Goal: Information Seeking & Learning: Learn about a topic

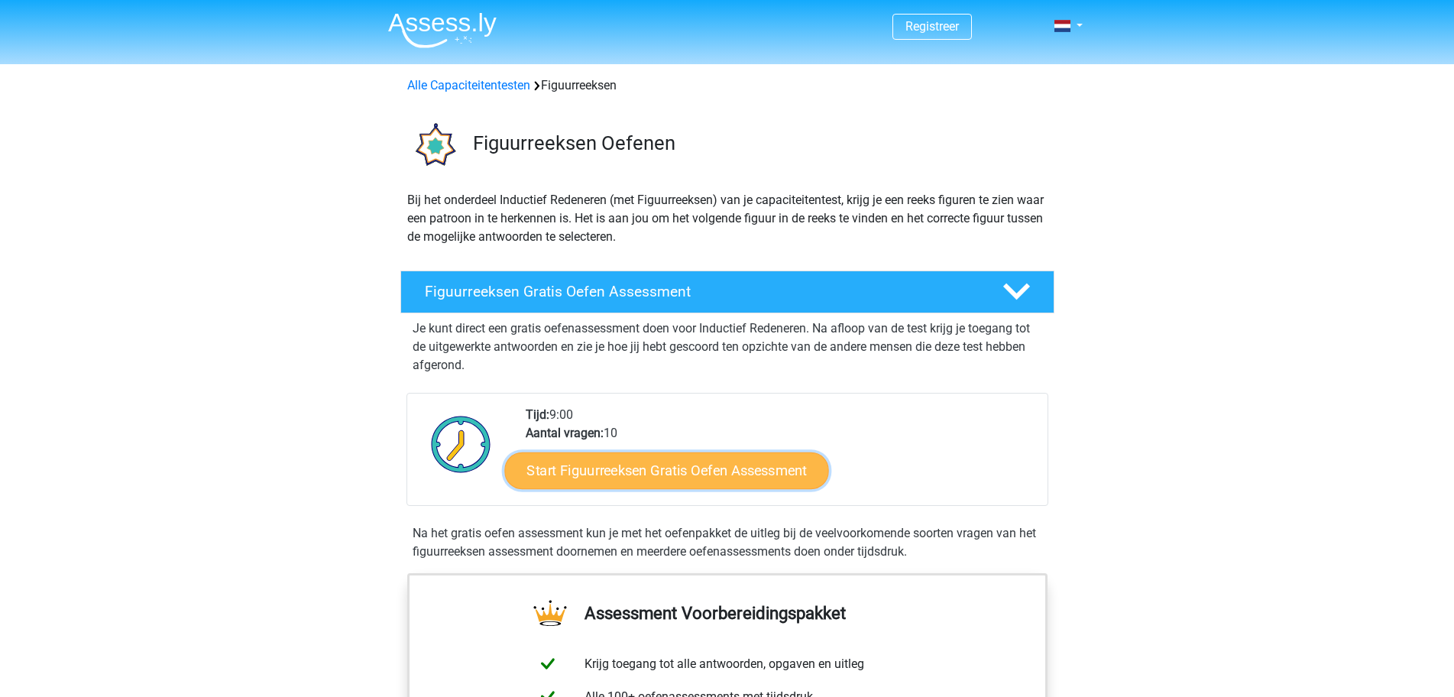
click at [662, 473] on link "Start Figuurreeksen Gratis Oefen Assessment" at bounding box center [666, 469] width 324 height 37
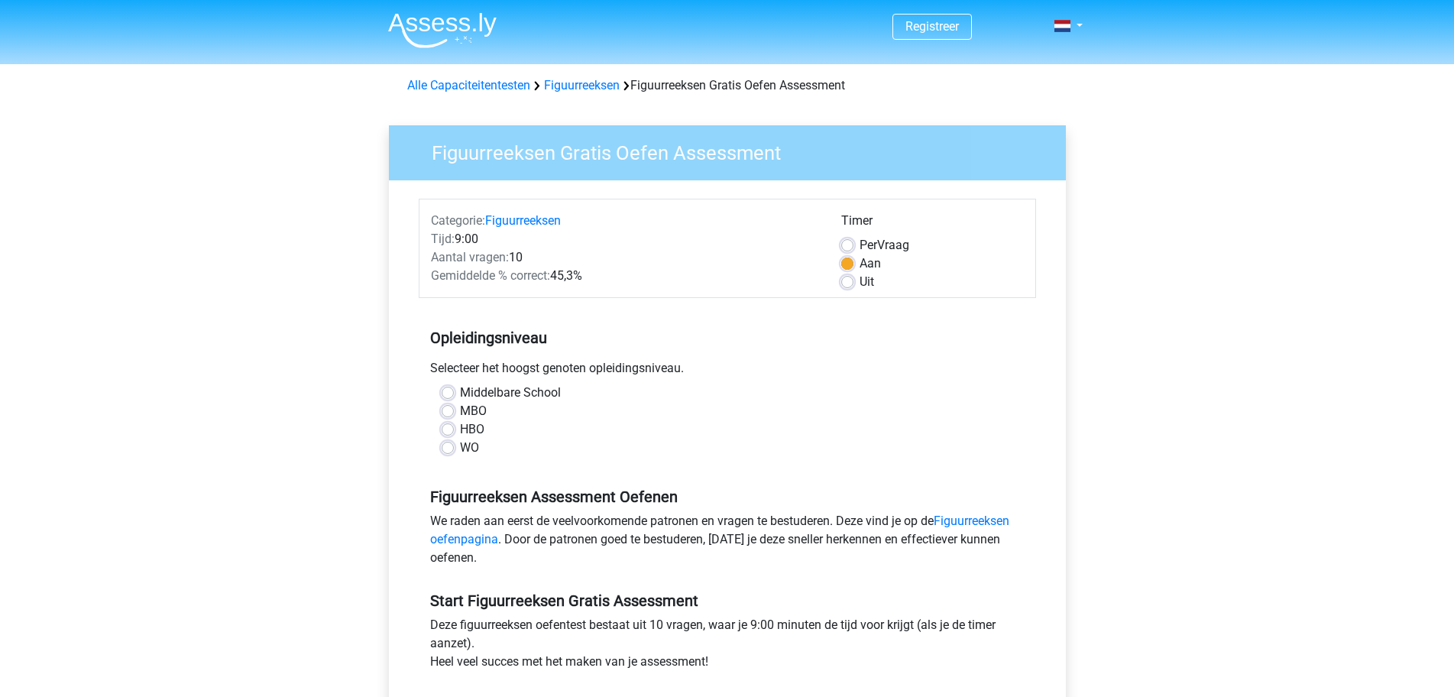
click at [460, 394] on label "Middelbare School" at bounding box center [510, 392] width 101 height 18
click at [447, 394] on input "Middelbare School" at bounding box center [448, 390] width 12 height 15
radio input "true"
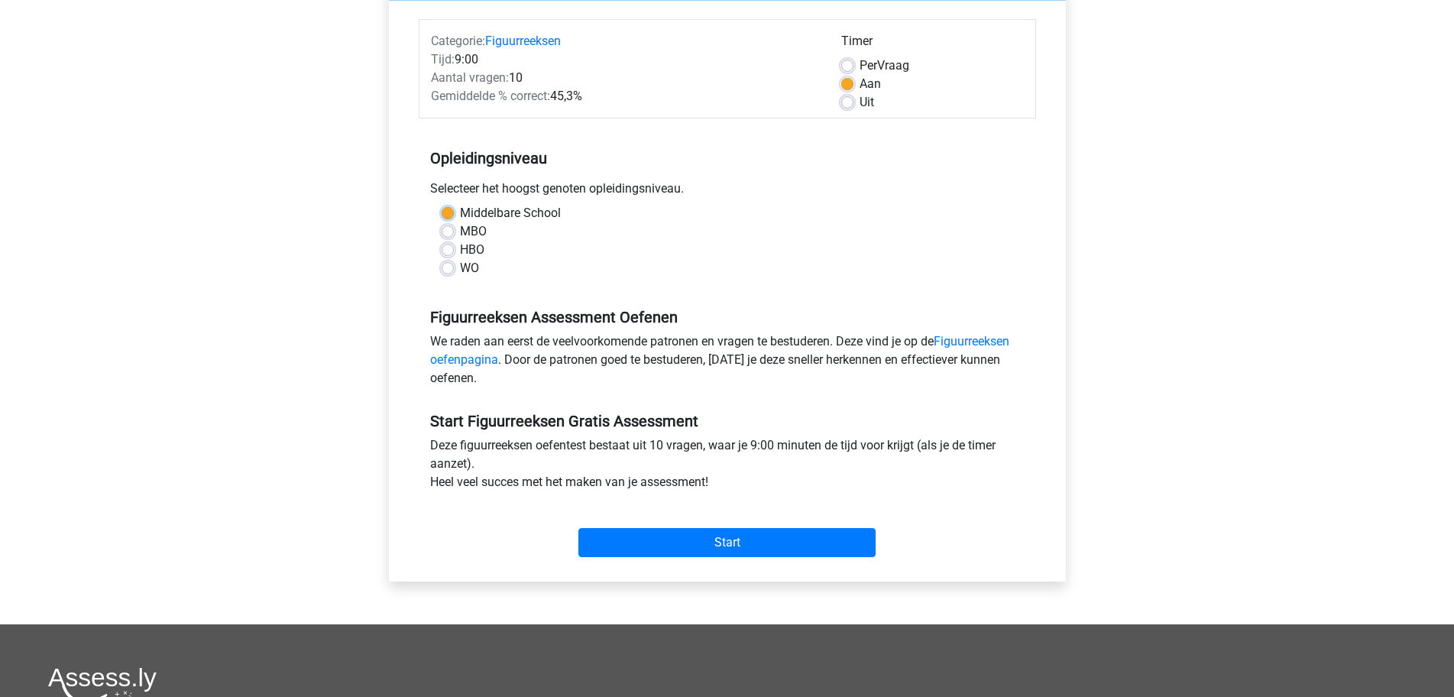
scroll to position [153, 0]
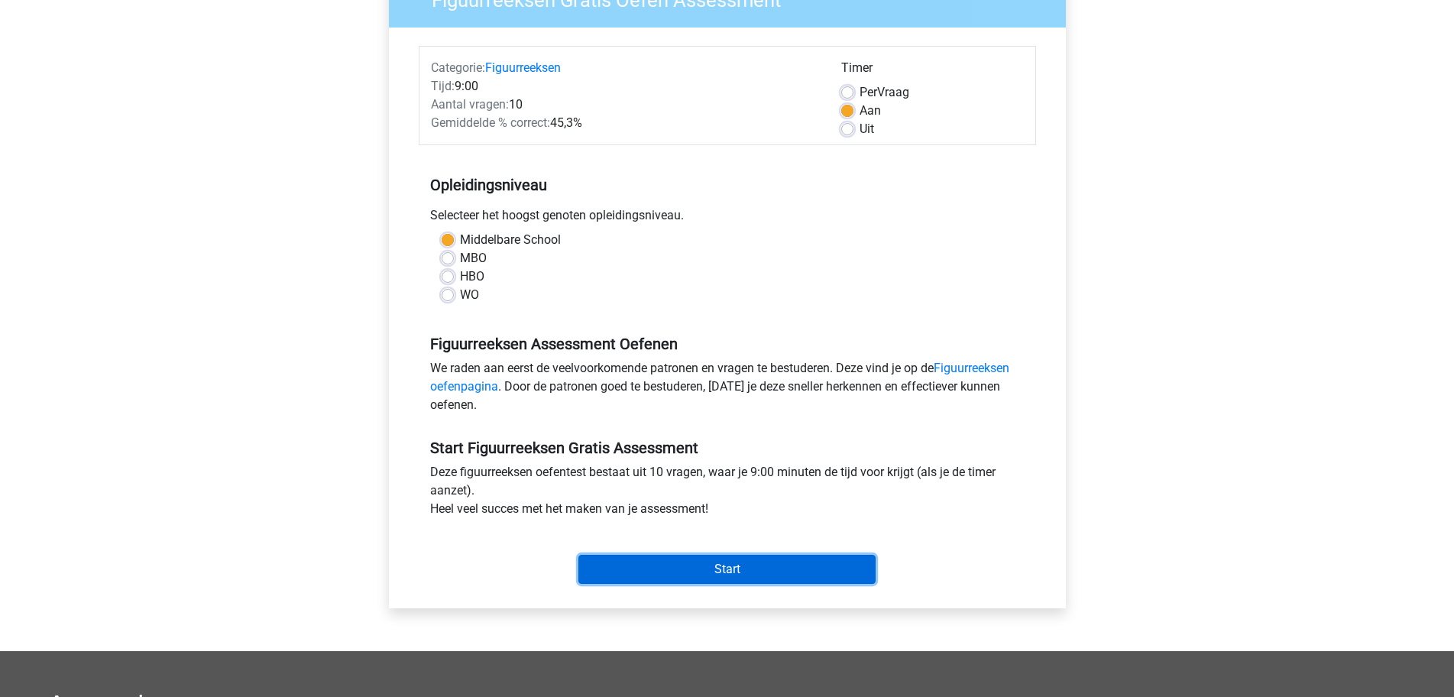
click at [726, 568] on input "Start" at bounding box center [726, 569] width 297 height 29
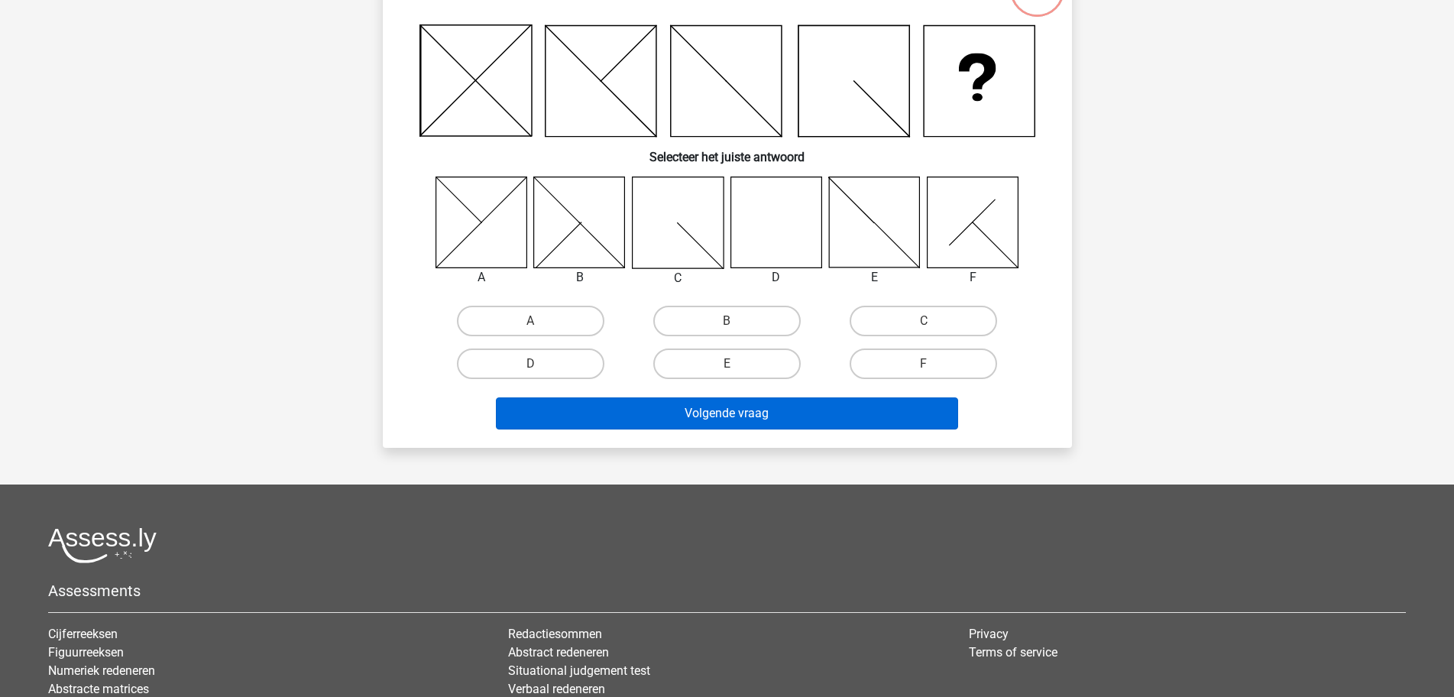
scroll to position [76, 0]
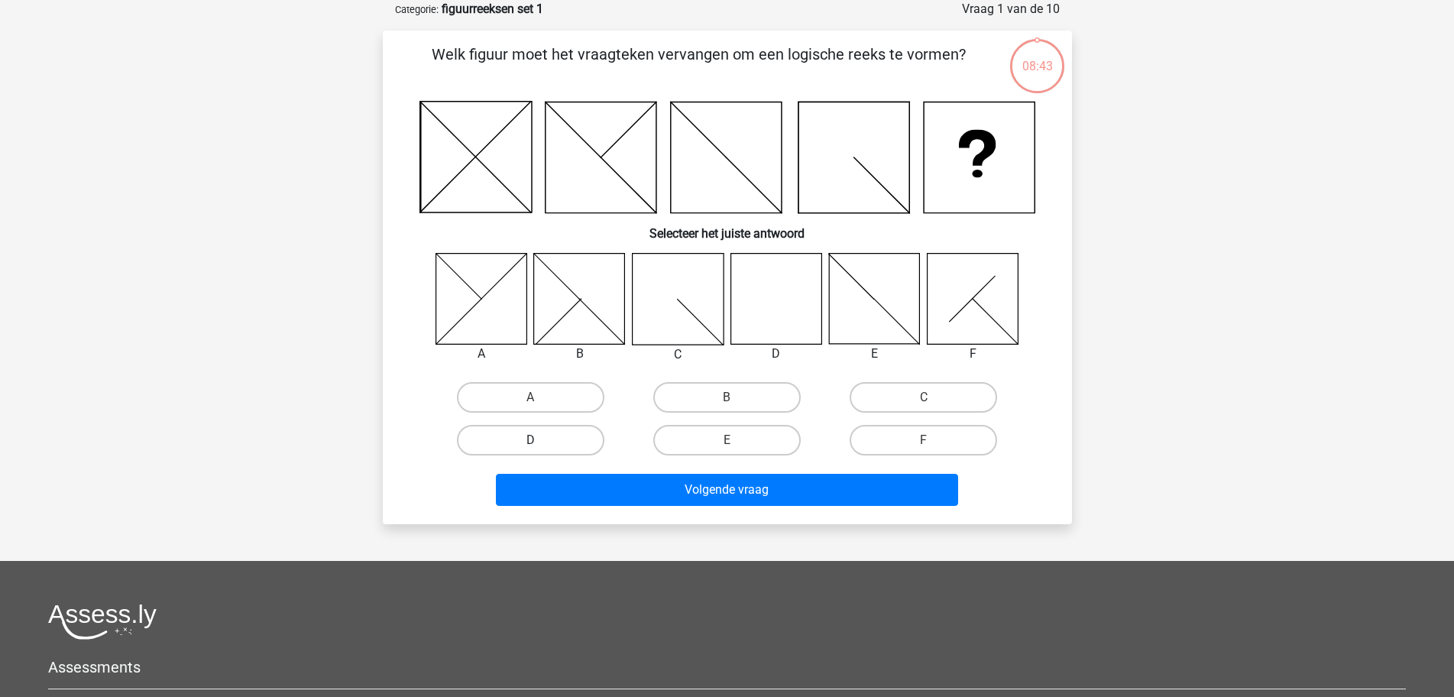
click at [526, 434] on label "D" at bounding box center [530, 440] width 147 height 31
click at [530, 440] on input "D" at bounding box center [535, 445] width 10 height 10
radio input "true"
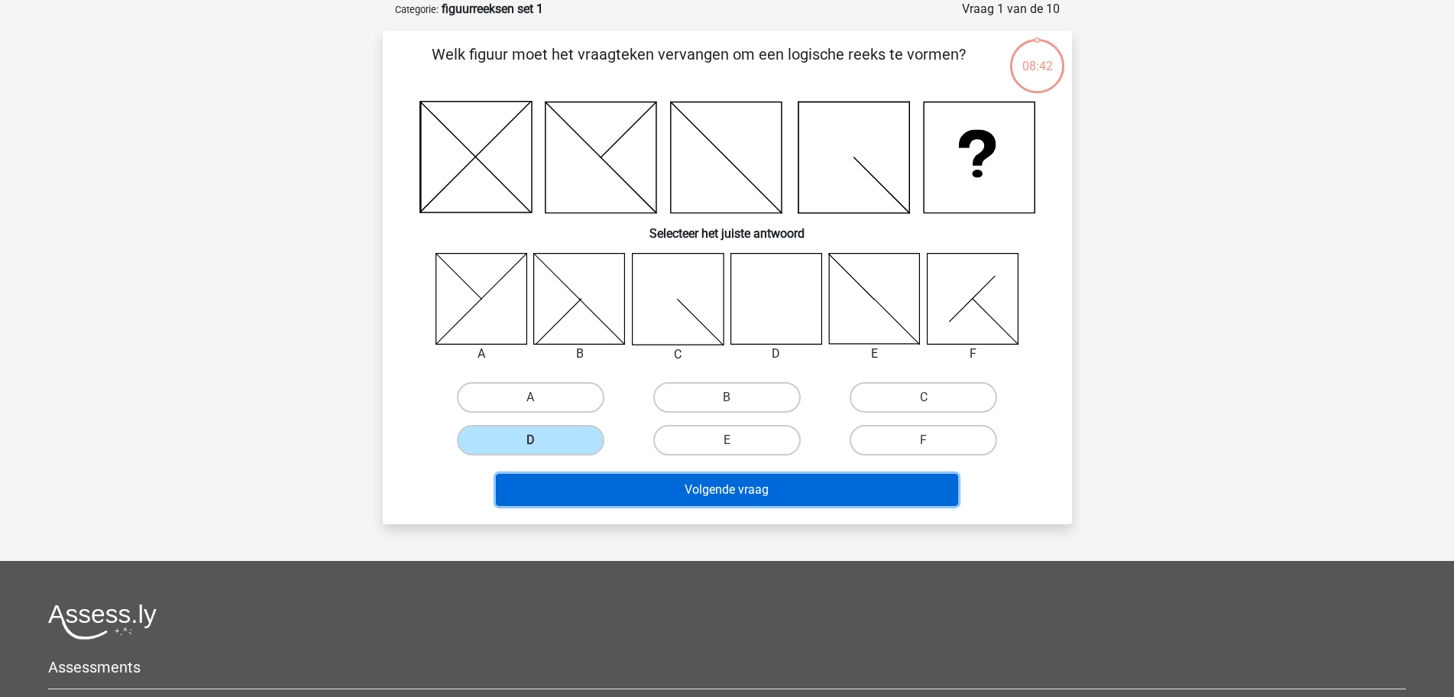
click at [713, 490] on button "Volgende vraag" at bounding box center [727, 490] width 462 height 32
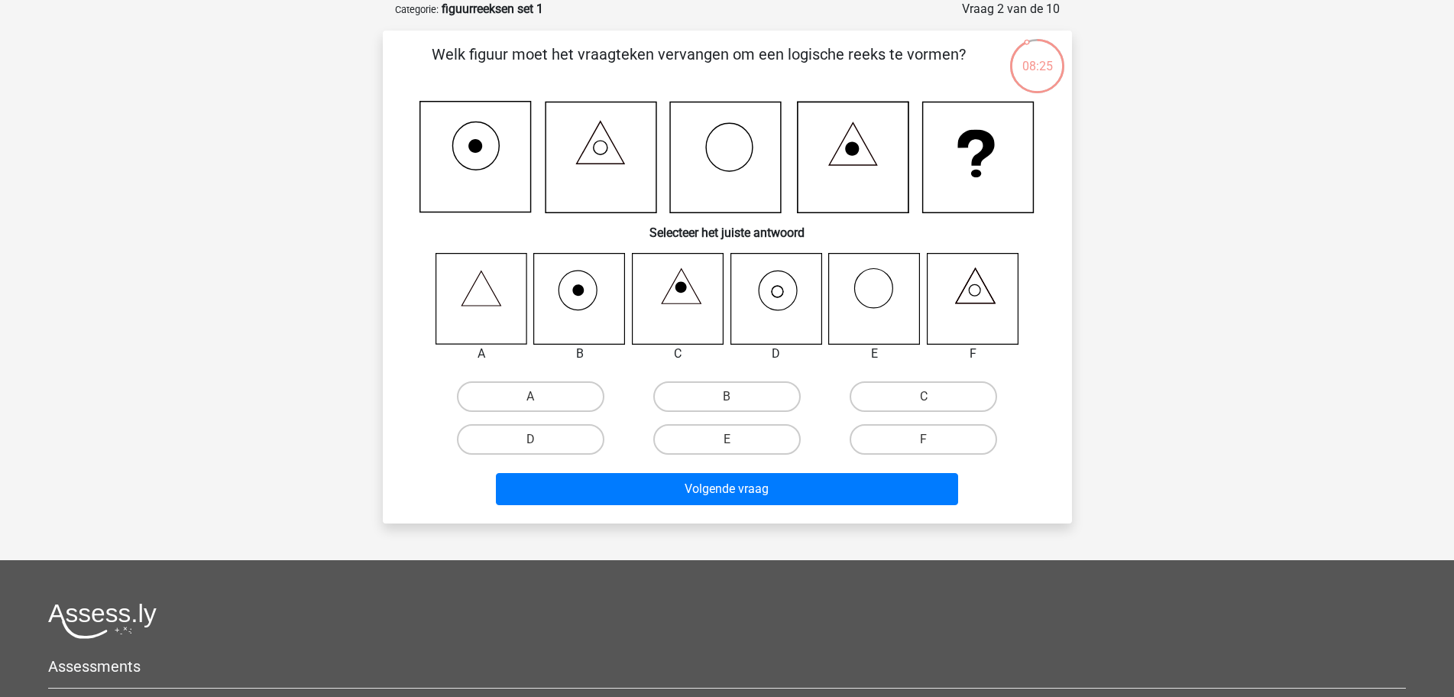
click at [784, 294] on icon at bounding box center [775, 298] width 91 height 91
click at [527, 433] on label "D" at bounding box center [530, 439] width 147 height 31
click at [530, 439] on input "D" at bounding box center [535, 444] width 10 height 10
radio input "true"
click at [527, 433] on label "D" at bounding box center [530, 439] width 147 height 31
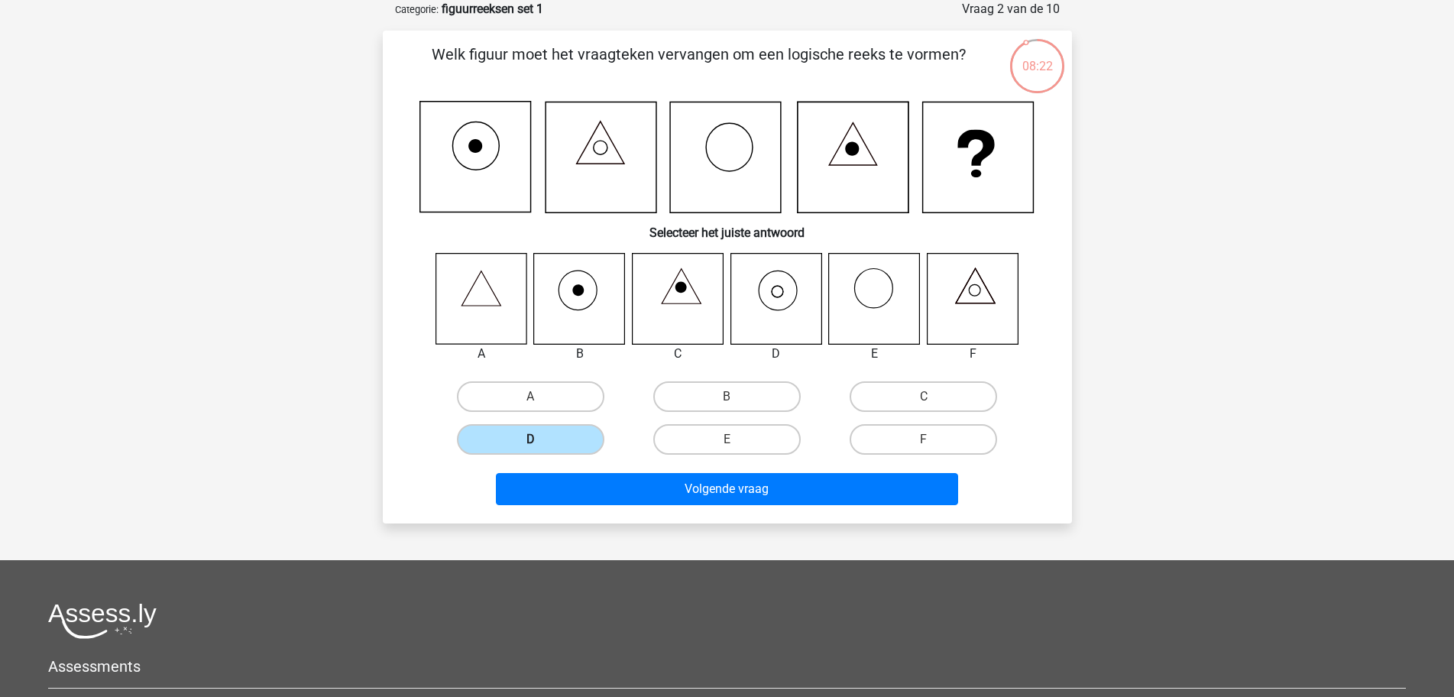
click at [530, 439] on input "D" at bounding box center [535, 444] width 10 height 10
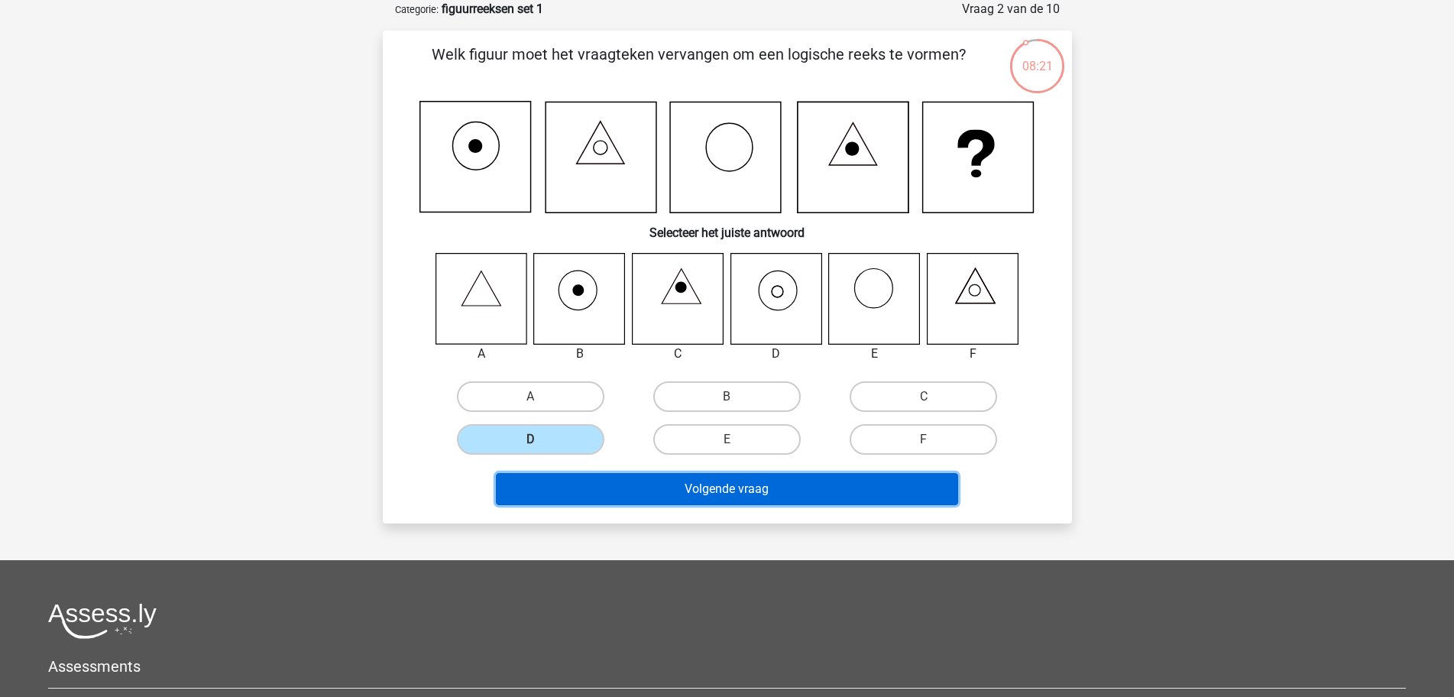
click at [718, 490] on button "Volgende vraag" at bounding box center [727, 489] width 462 height 32
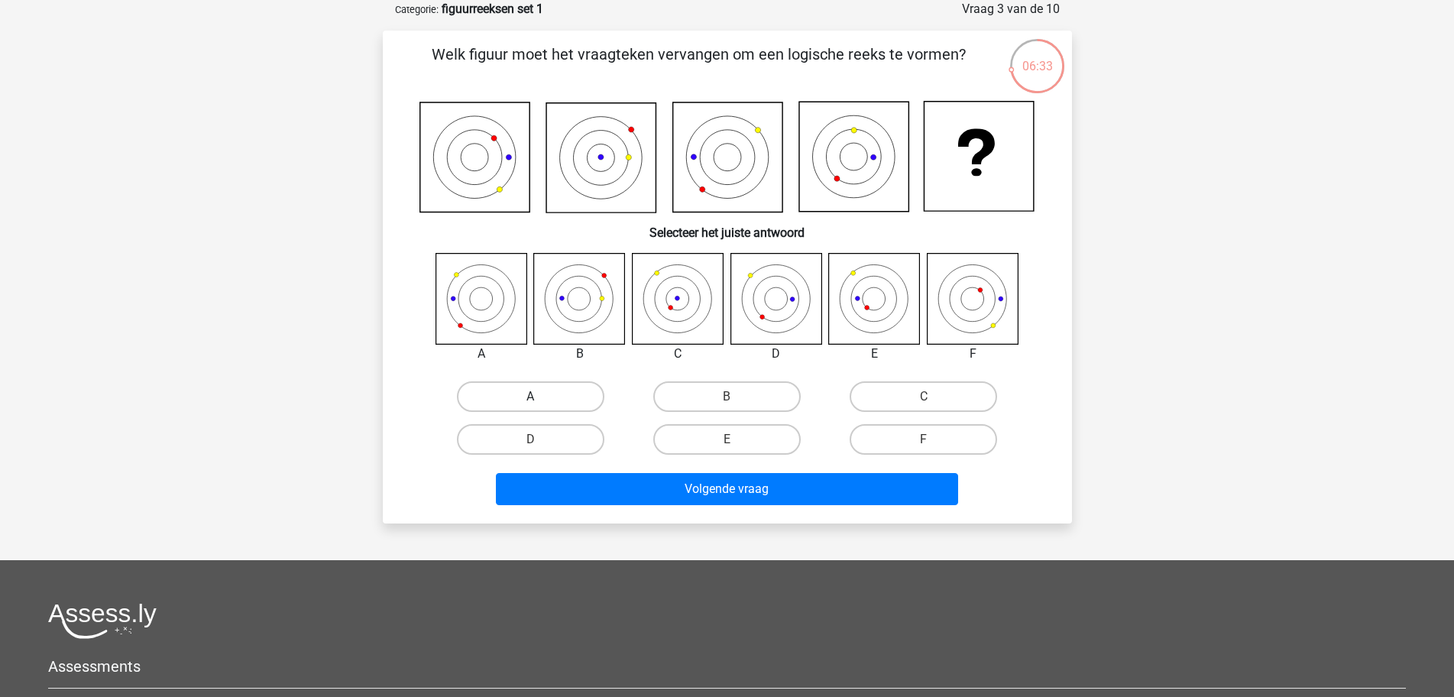
click at [539, 393] on label "A" at bounding box center [530, 396] width 147 height 31
click at [539, 396] on input "A" at bounding box center [535, 401] width 10 height 10
radio input "true"
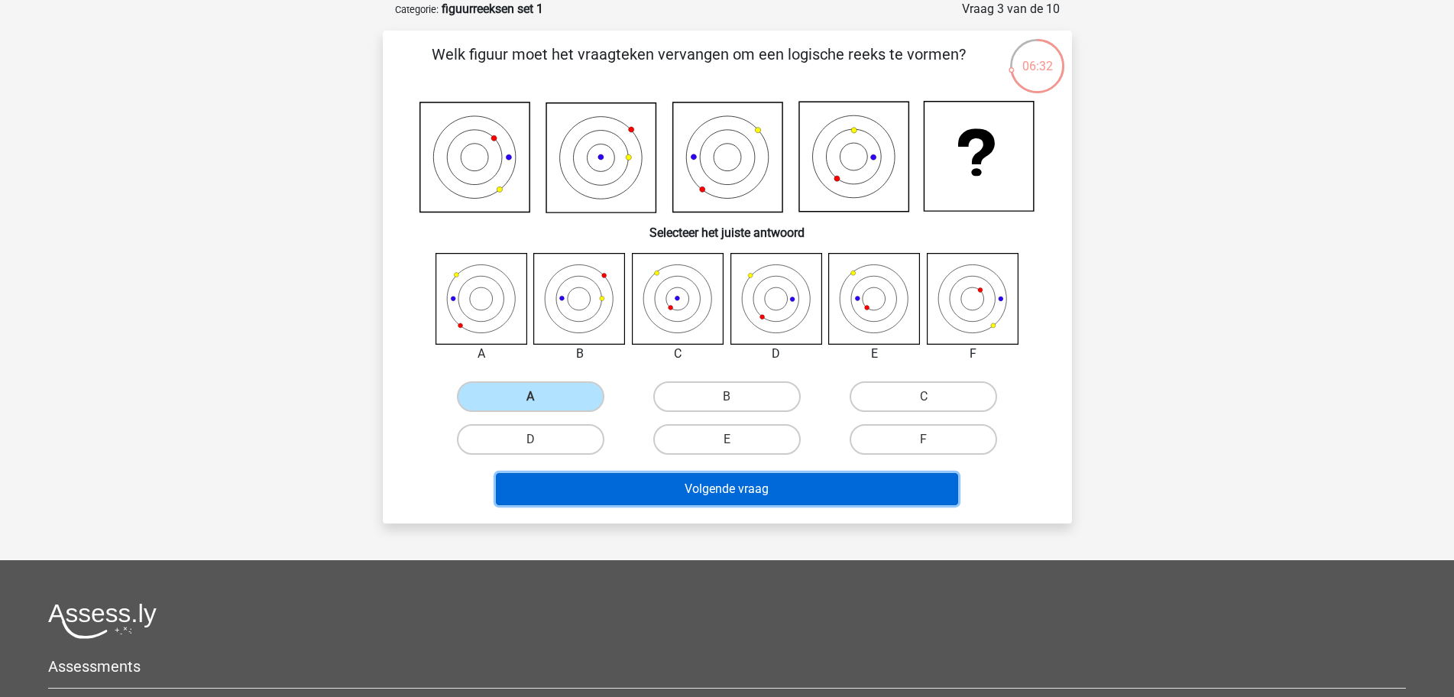
click at [697, 486] on button "Volgende vraag" at bounding box center [727, 489] width 462 height 32
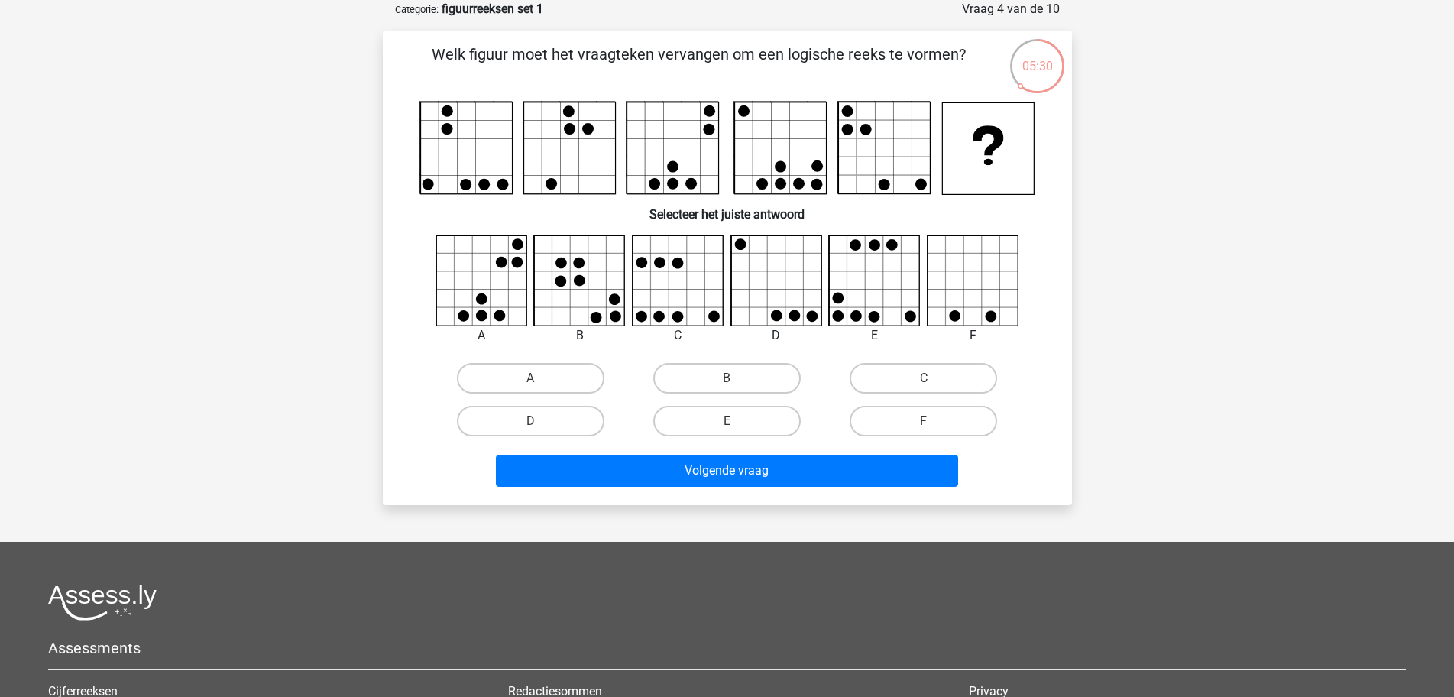
click at [792, 275] on icon at bounding box center [776, 280] width 91 height 91
click at [550, 409] on label "D" at bounding box center [530, 421] width 147 height 31
click at [540, 421] on input "D" at bounding box center [535, 426] width 10 height 10
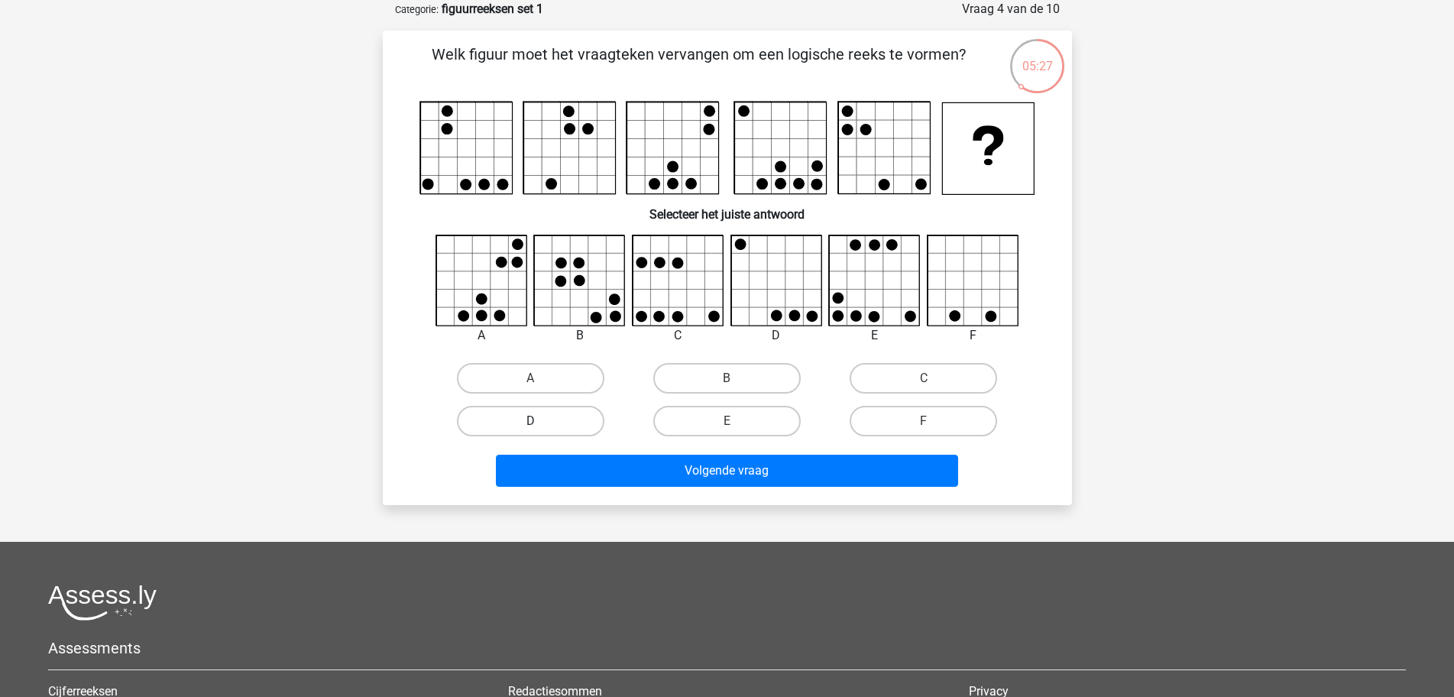
radio input "true"
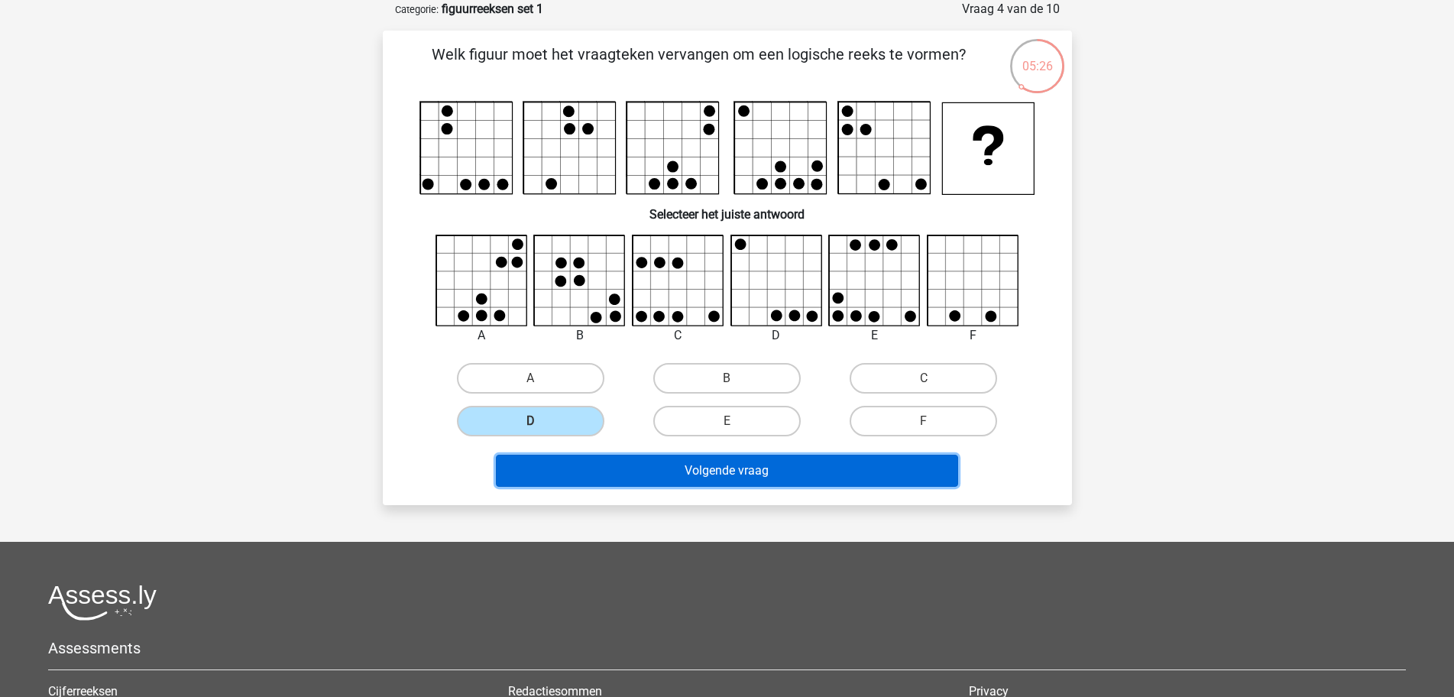
click at [765, 471] on button "Volgende vraag" at bounding box center [727, 471] width 462 height 32
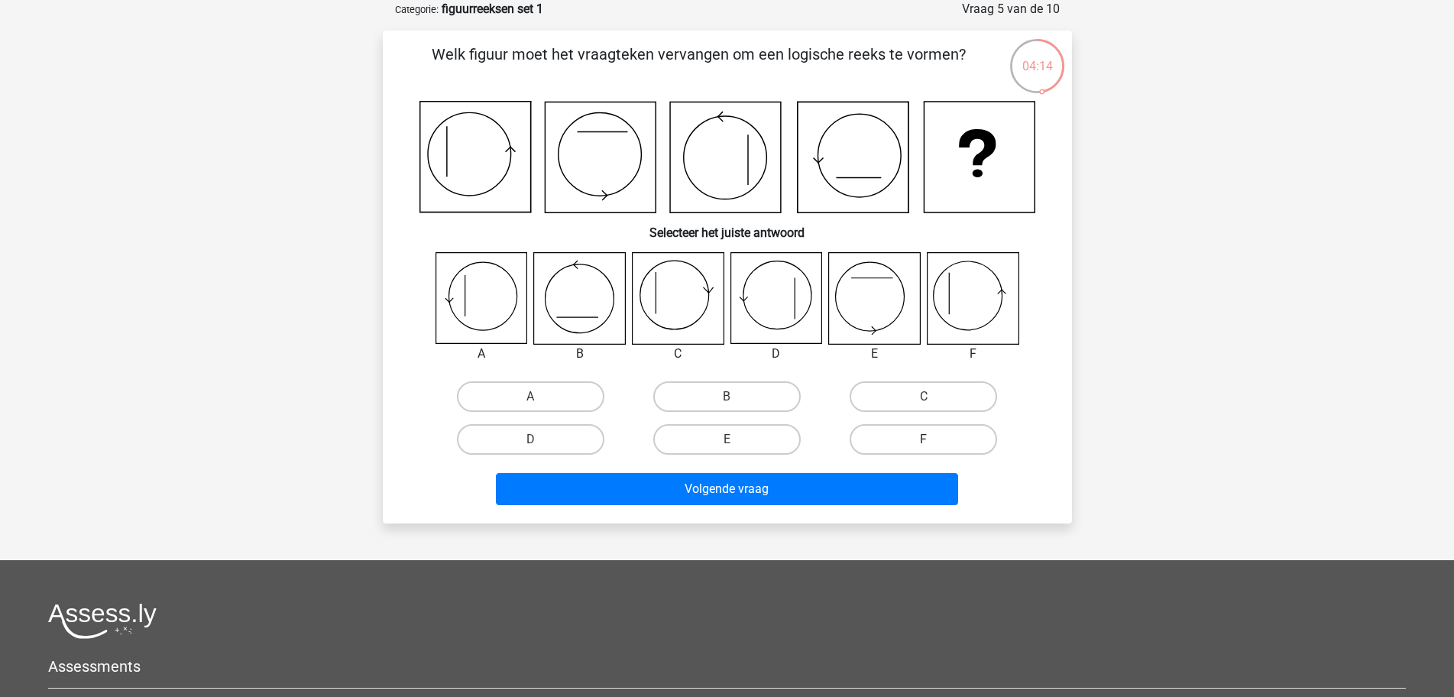
click at [913, 434] on label "F" at bounding box center [922, 439] width 147 height 31
click at [924, 439] on input "F" at bounding box center [929, 444] width 10 height 10
radio input "true"
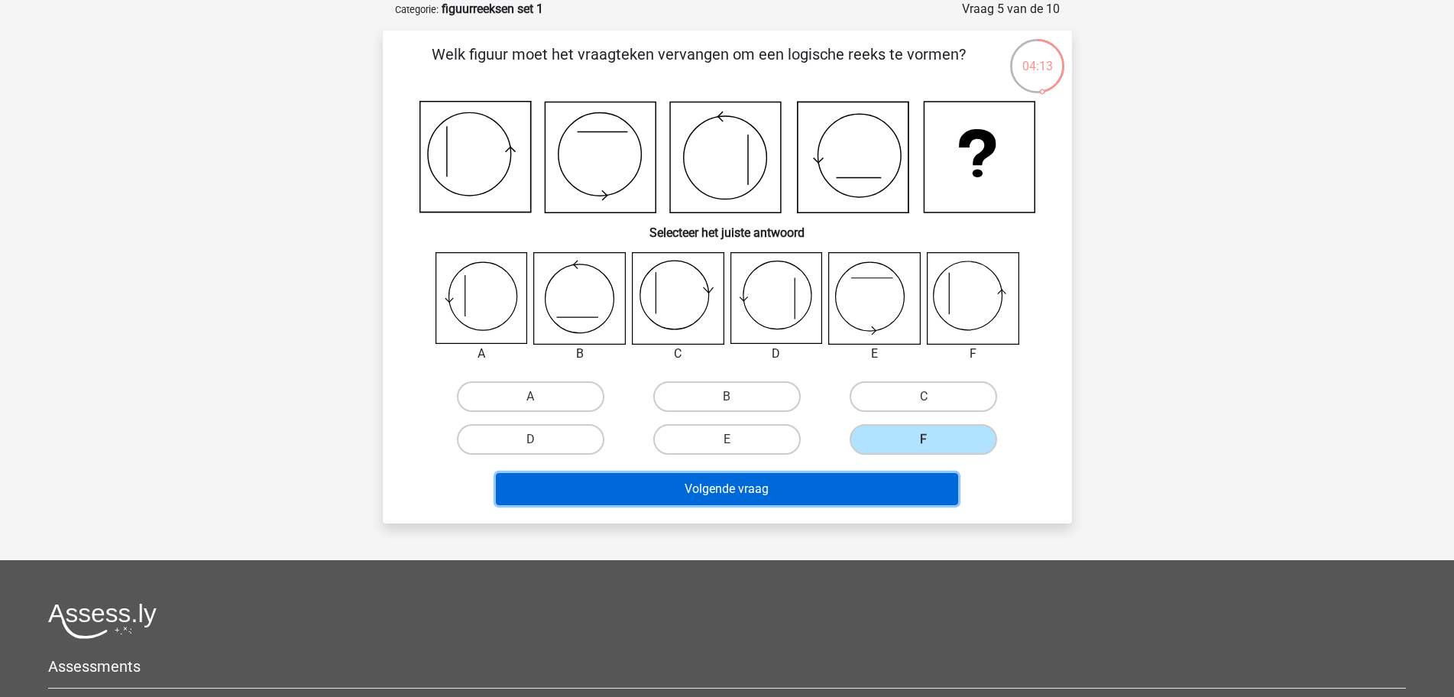
click at [745, 487] on button "Volgende vraag" at bounding box center [727, 489] width 462 height 32
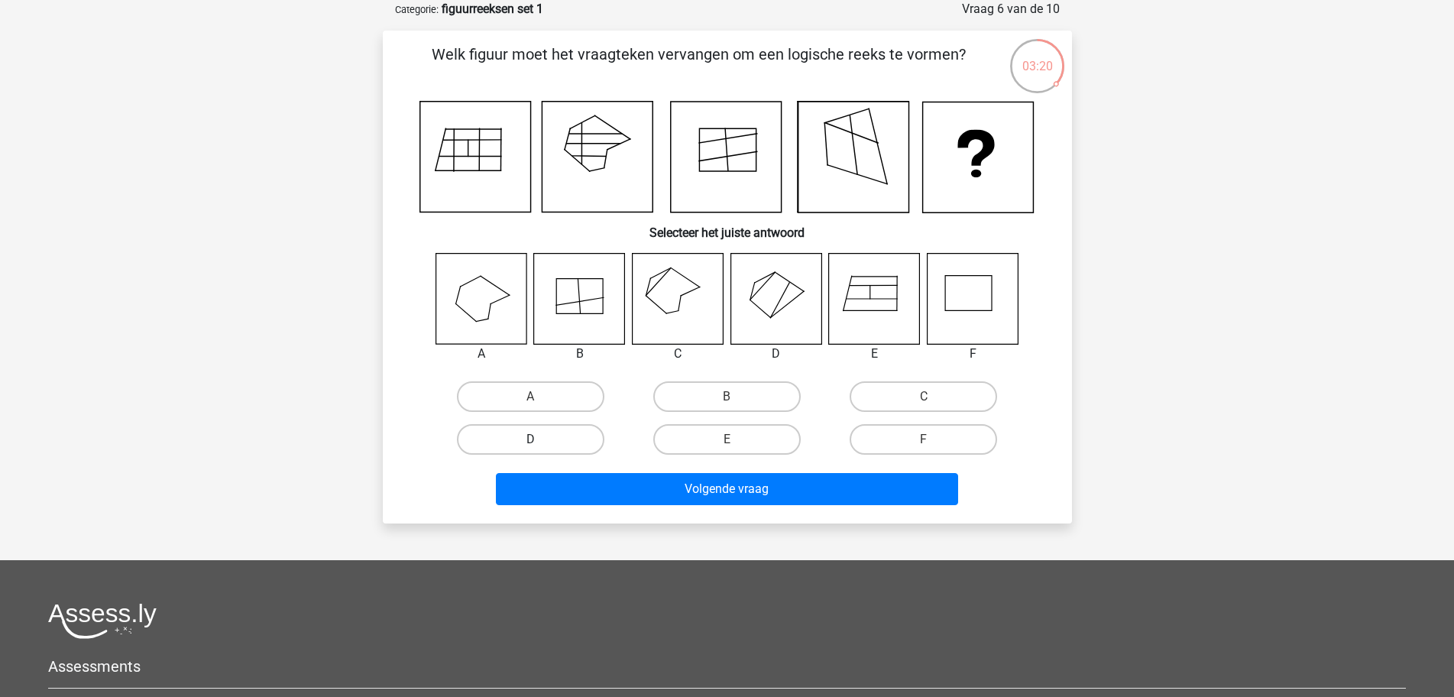
click at [545, 442] on label "D" at bounding box center [530, 439] width 147 height 31
click at [540, 442] on input "D" at bounding box center [535, 444] width 10 height 10
radio input "true"
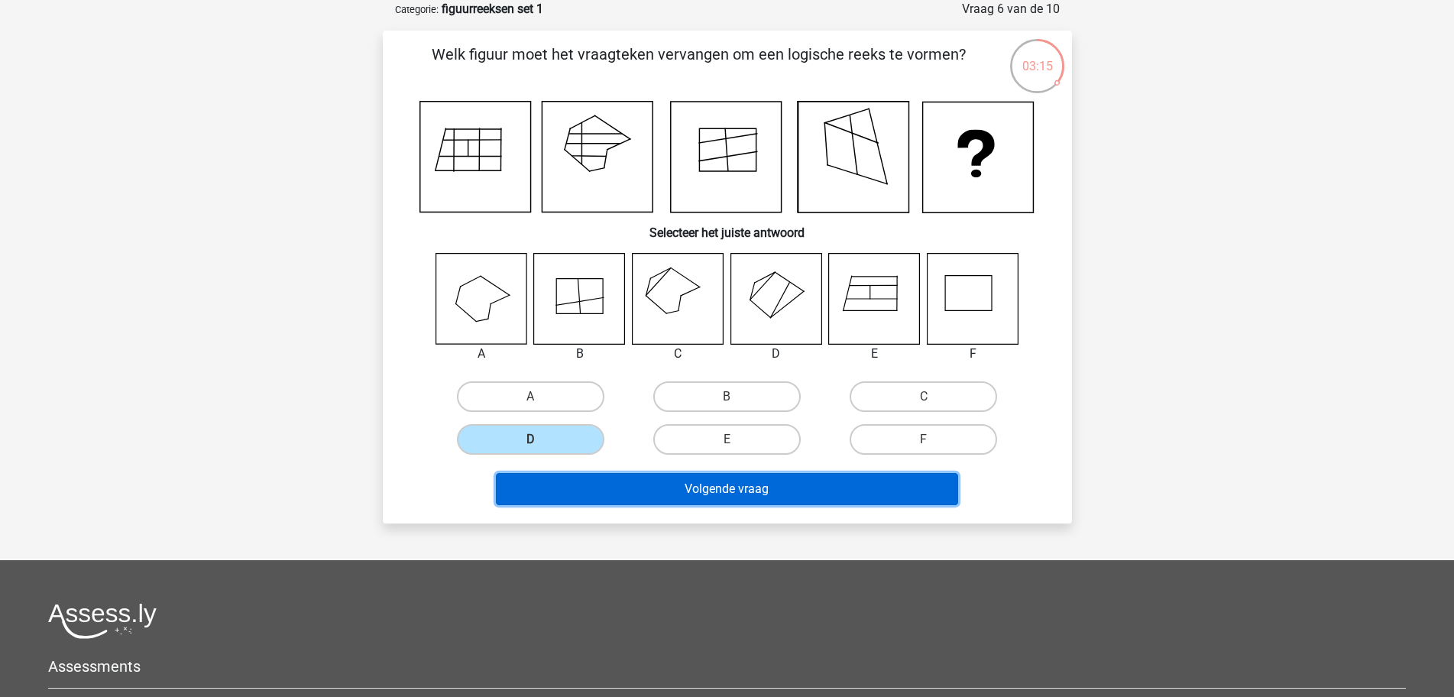
click at [734, 487] on button "Volgende vraag" at bounding box center [727, 489] width 462 height 32
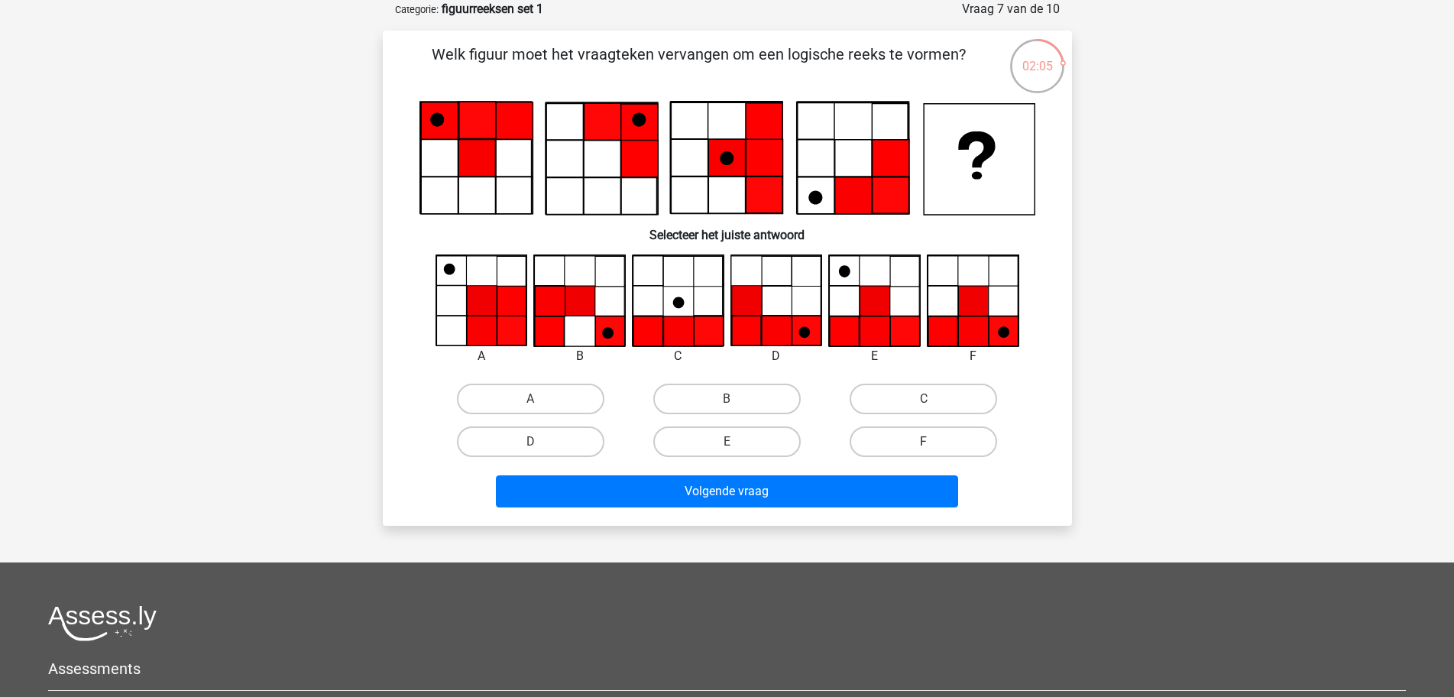
click at [934, 442] on label "F" at bounding box center [922, 441] width 147 height 31
click at [933, 442] on input "F" at bounding box center [929, 447] width 10 height 10
radio input "true"
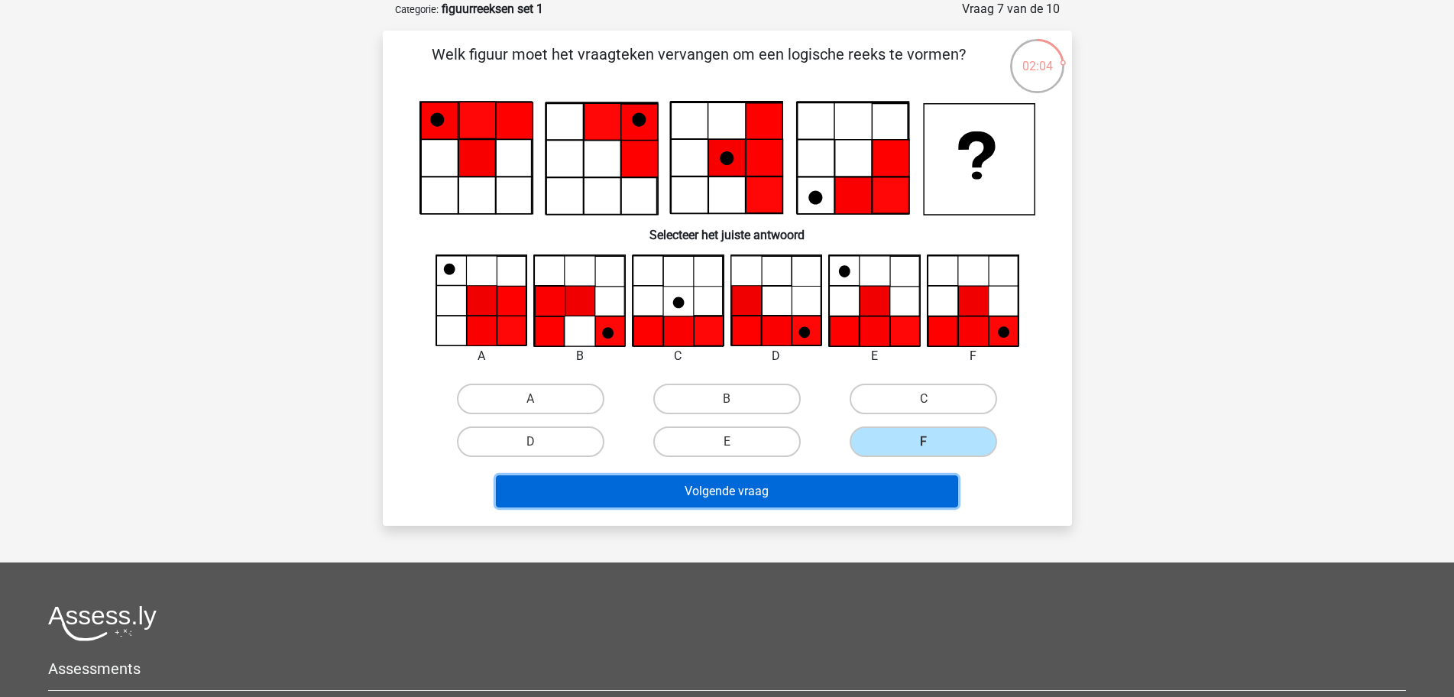
click at [750, 480] on button "Volgende vraag" at bounding box center [727, 491] width 462 height 32
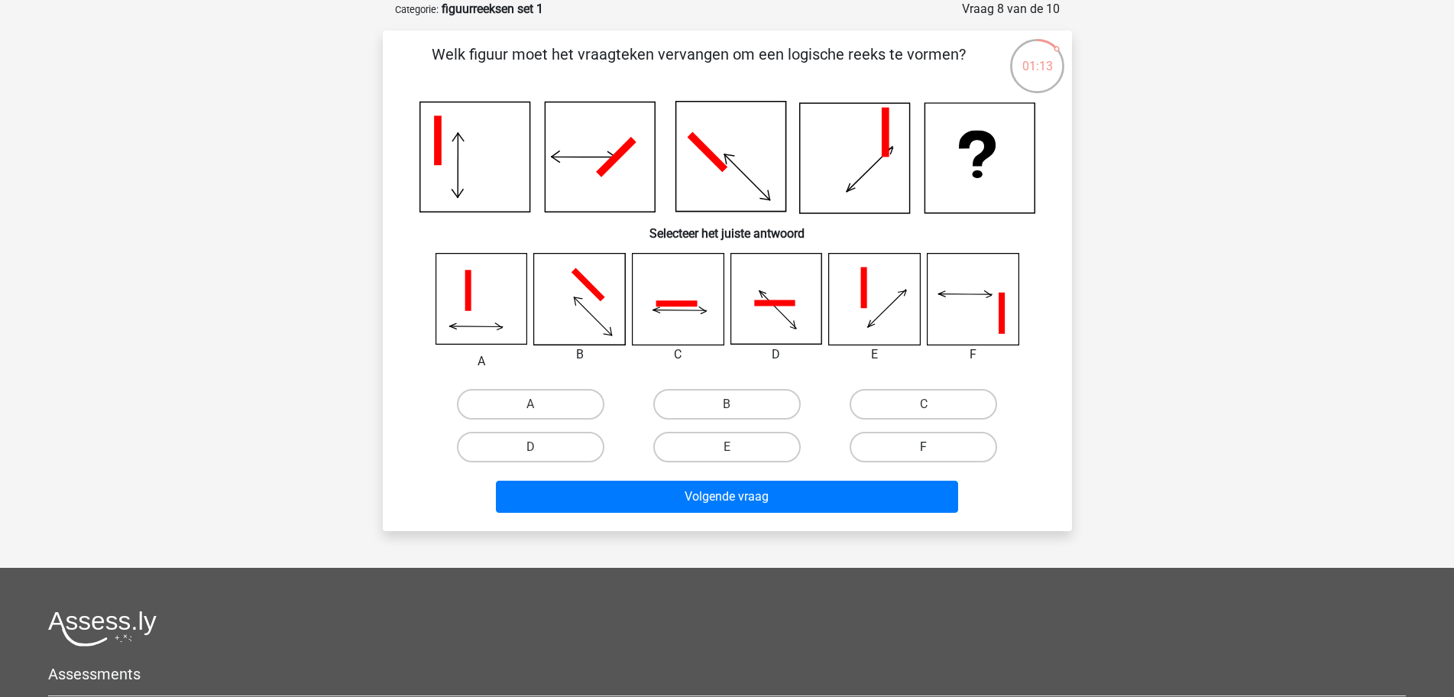
click at [916, 444] on label "F" at bounding box center [922, 447] width 147 height 31
click at [924, 447] on input "F" at bounding box center [929, 452] width 10 height 10
radio input "true"
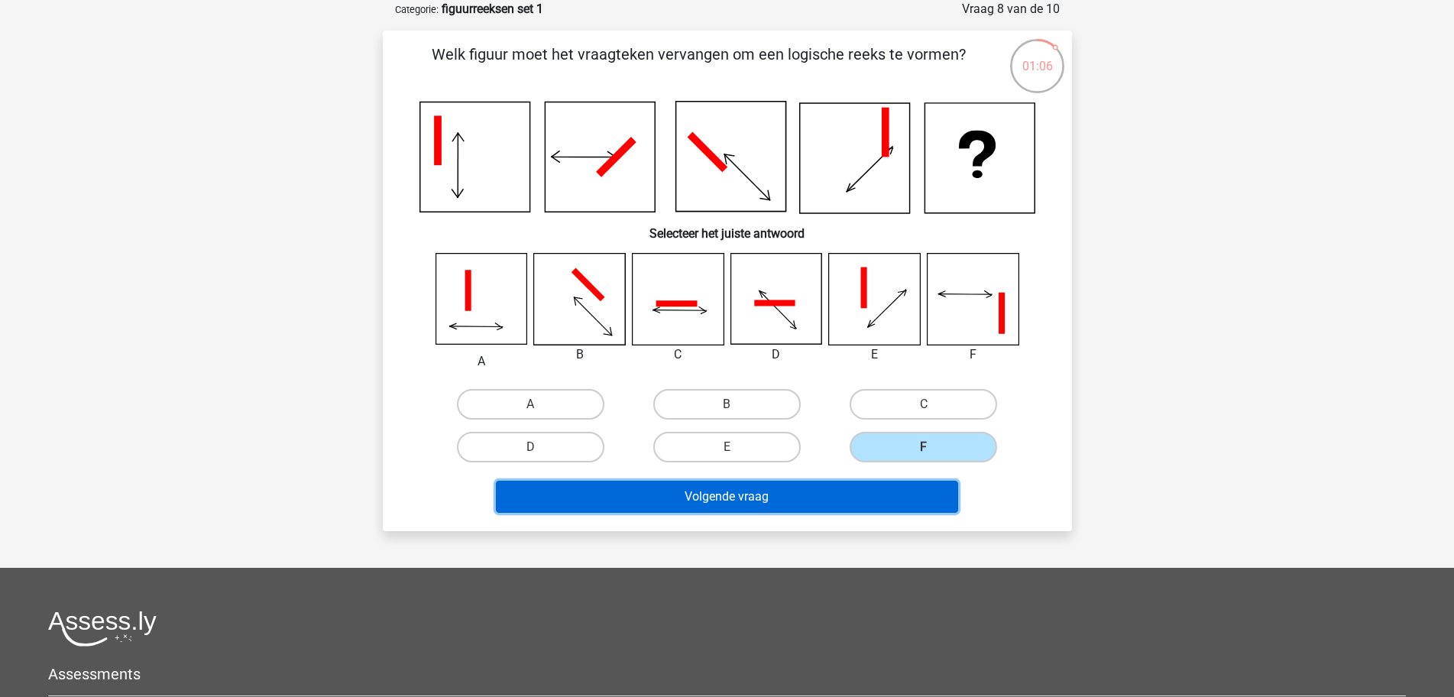
click at [728, 489] on button "Volgende vraag" at bounding box center [727, 496] width 462 height 32
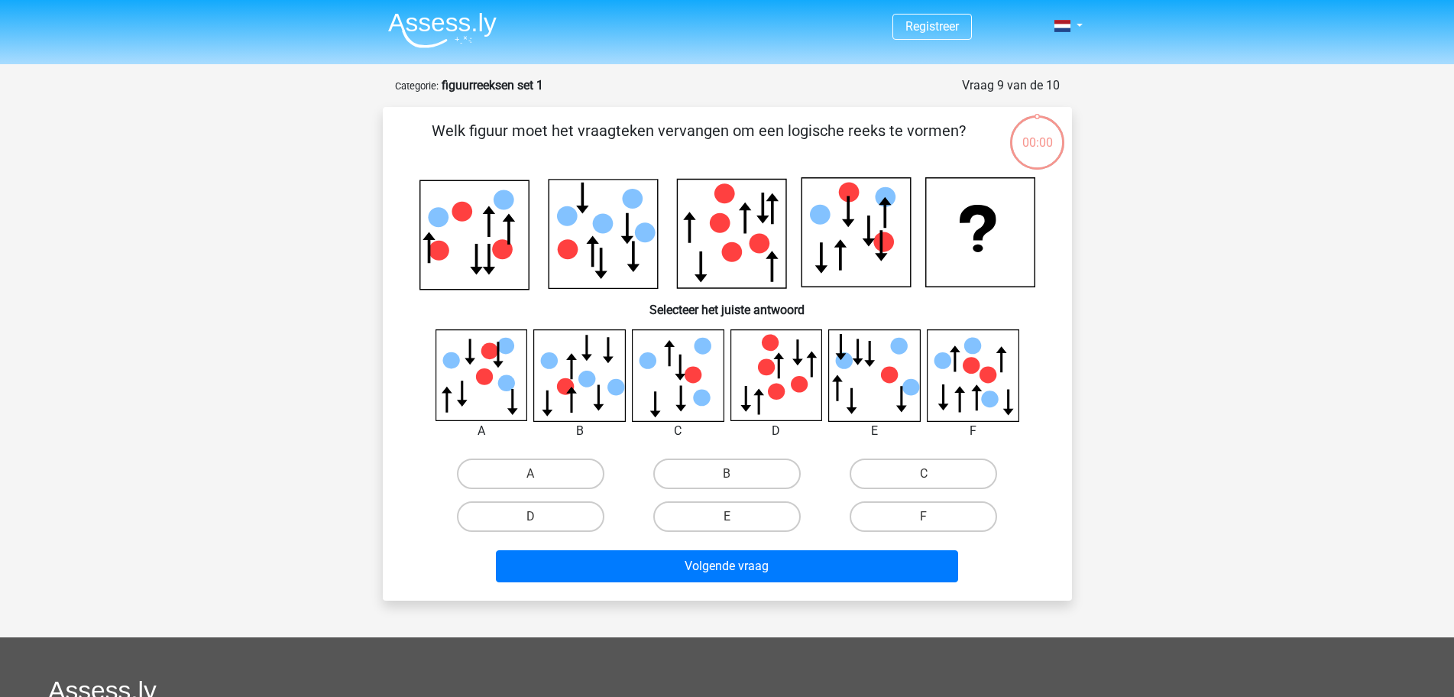
scroll to position [76, 0]
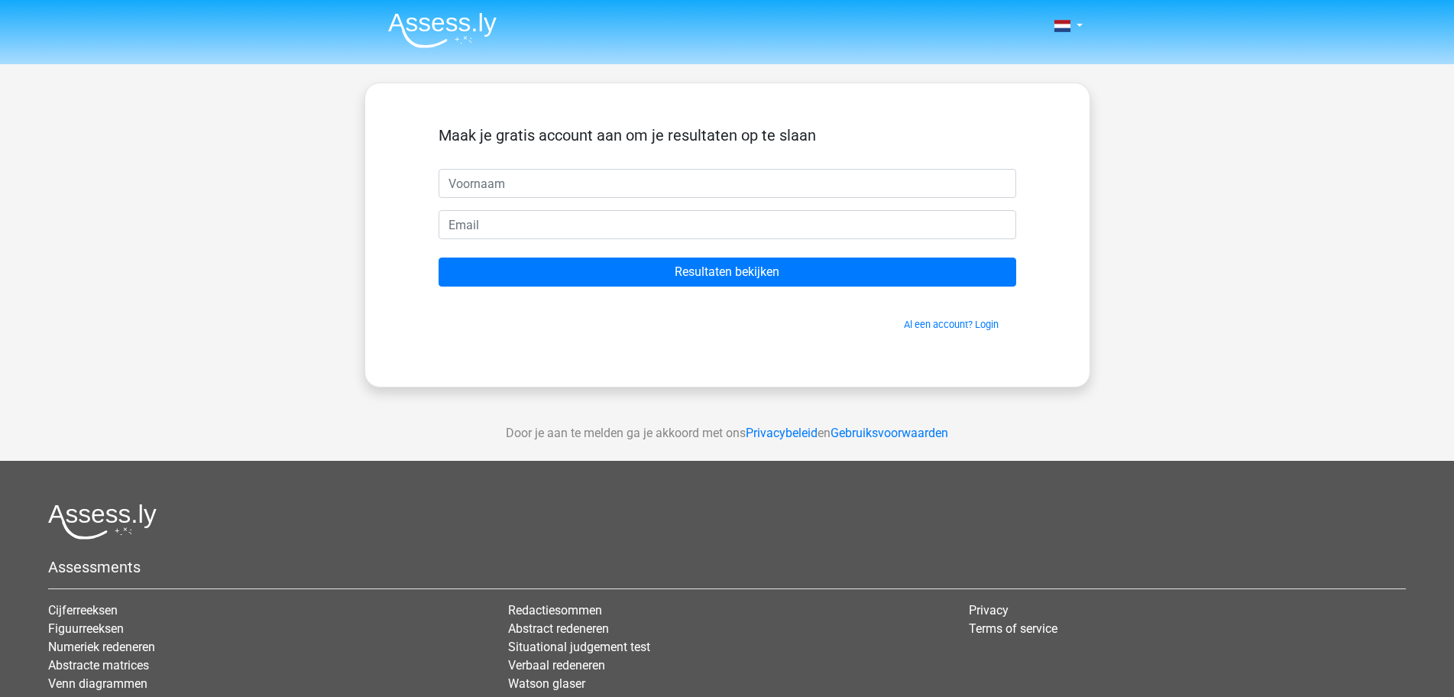
click at [749, 179] on input "text" at bounding box center [726, 183] width 577 height 29
type input "Jan"
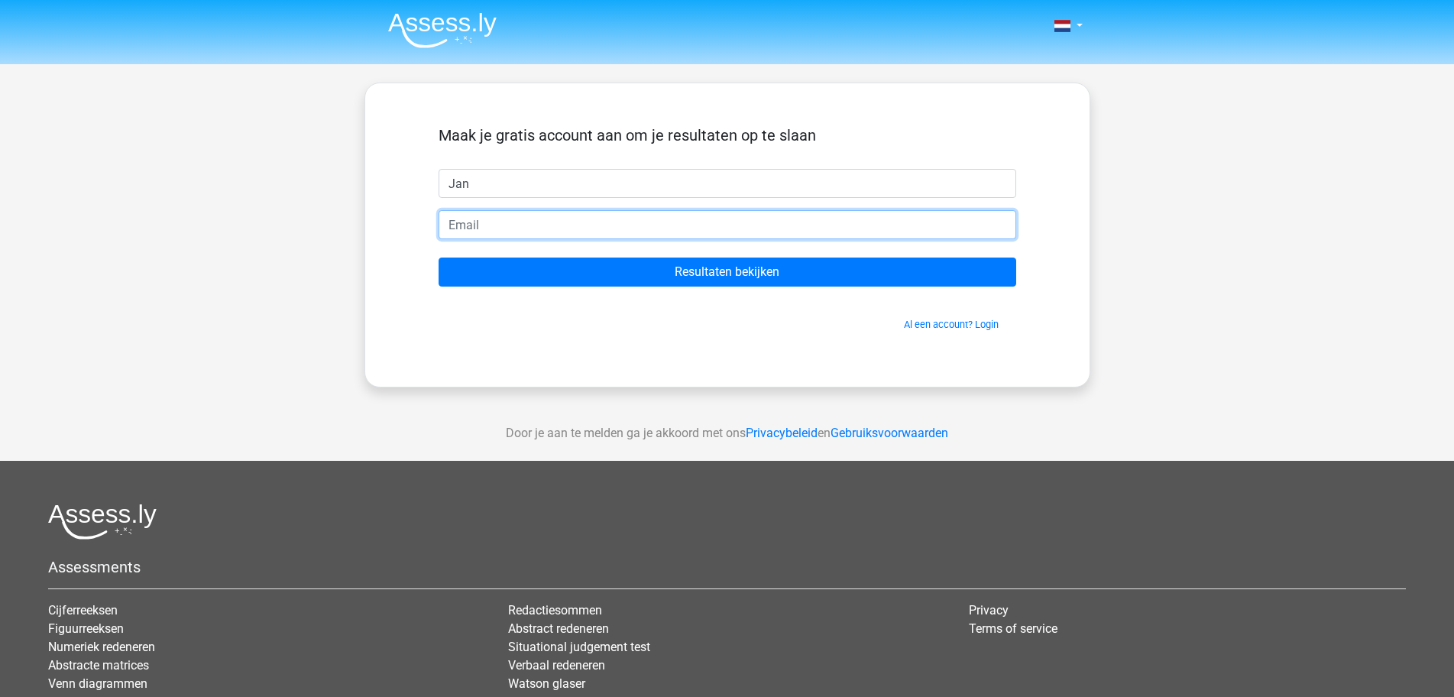
click at [514, 220] on input "email" at bounding box center [726, 224] width 577 height 29
type input "[EMAIL_ADDRESS][DOMAIN_NAME]"
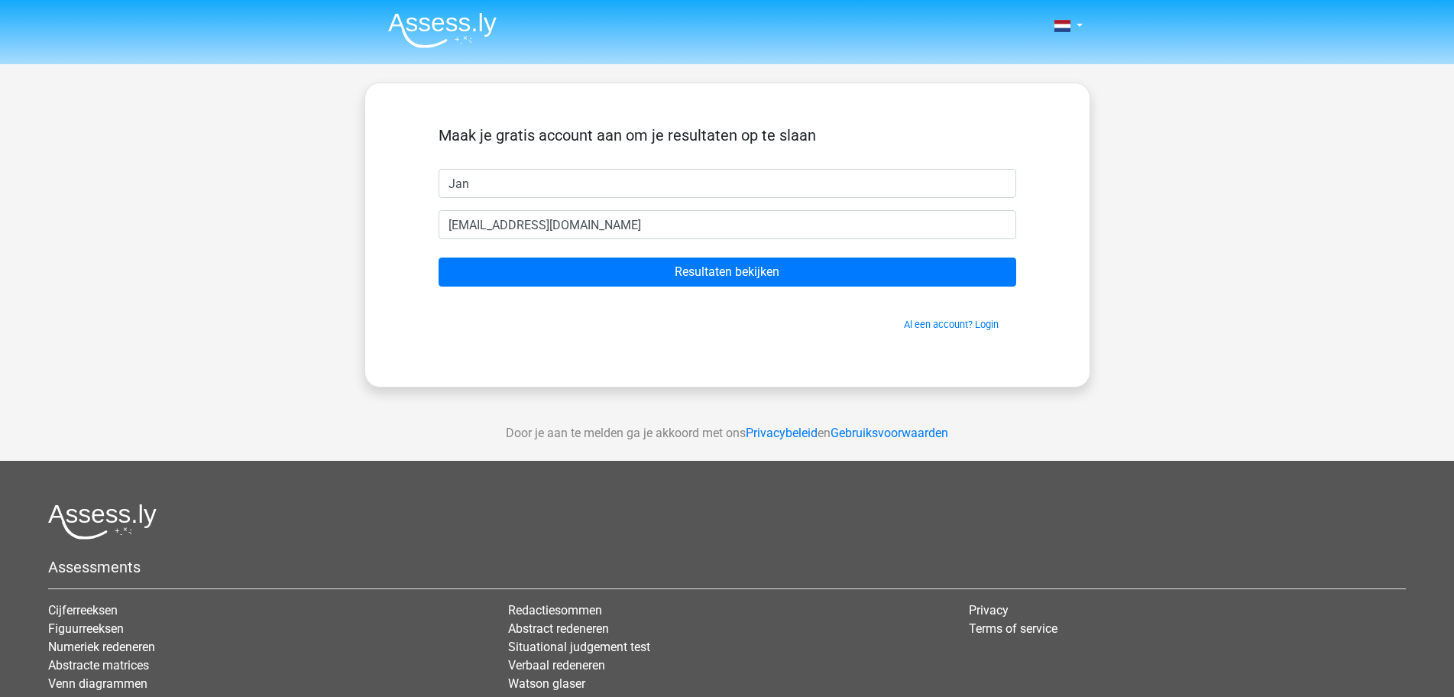
click at [545, 318] on span "Al een account? Login" at bounding box center [727, 324] width 565 height 15
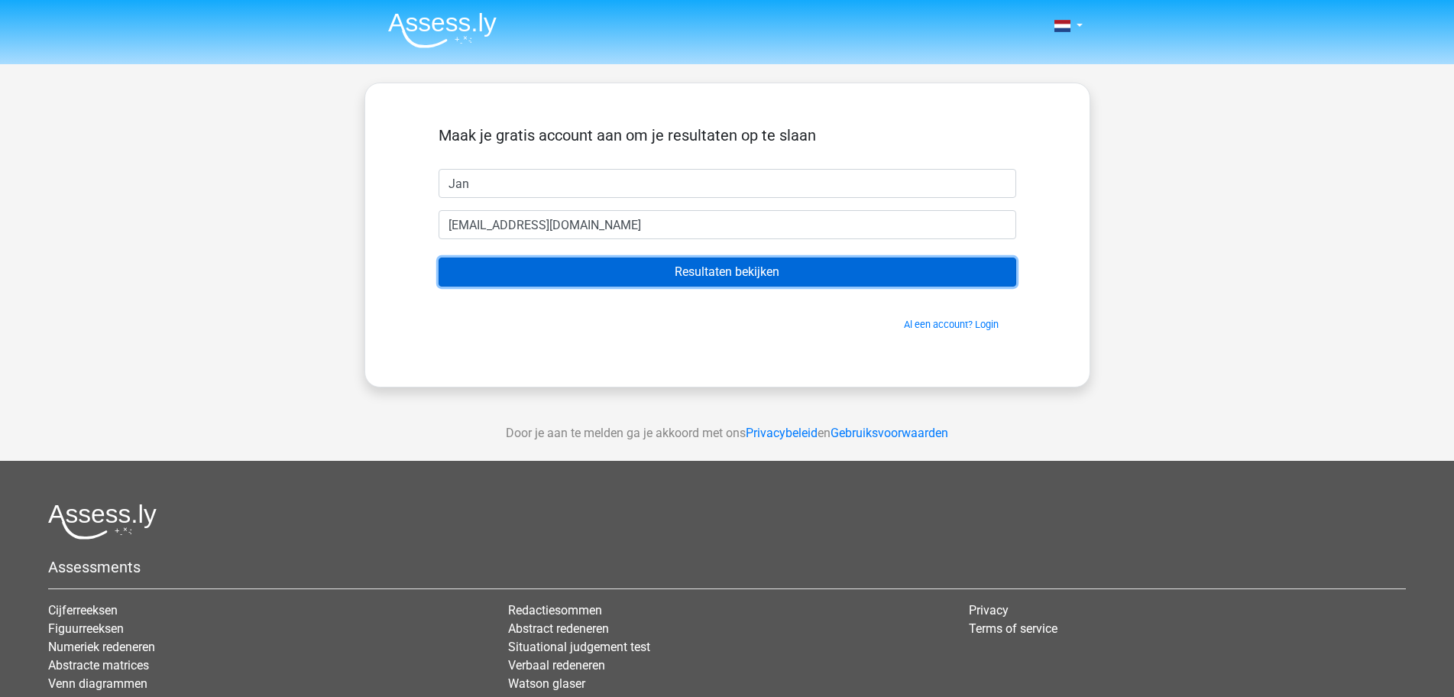
click at [746, 274] on input "Resultaten bekijken" at bounding box center [726, 271] width 577 height 29
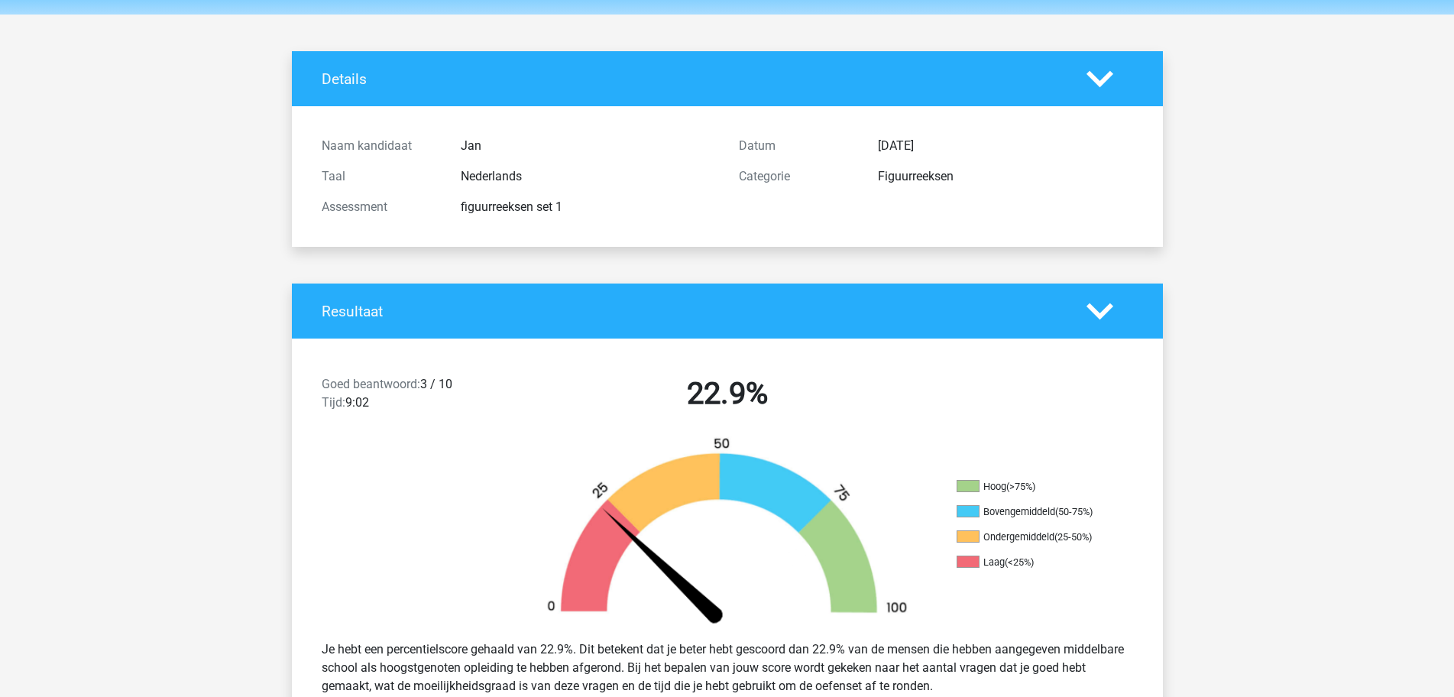
scroll to position [76, 0]
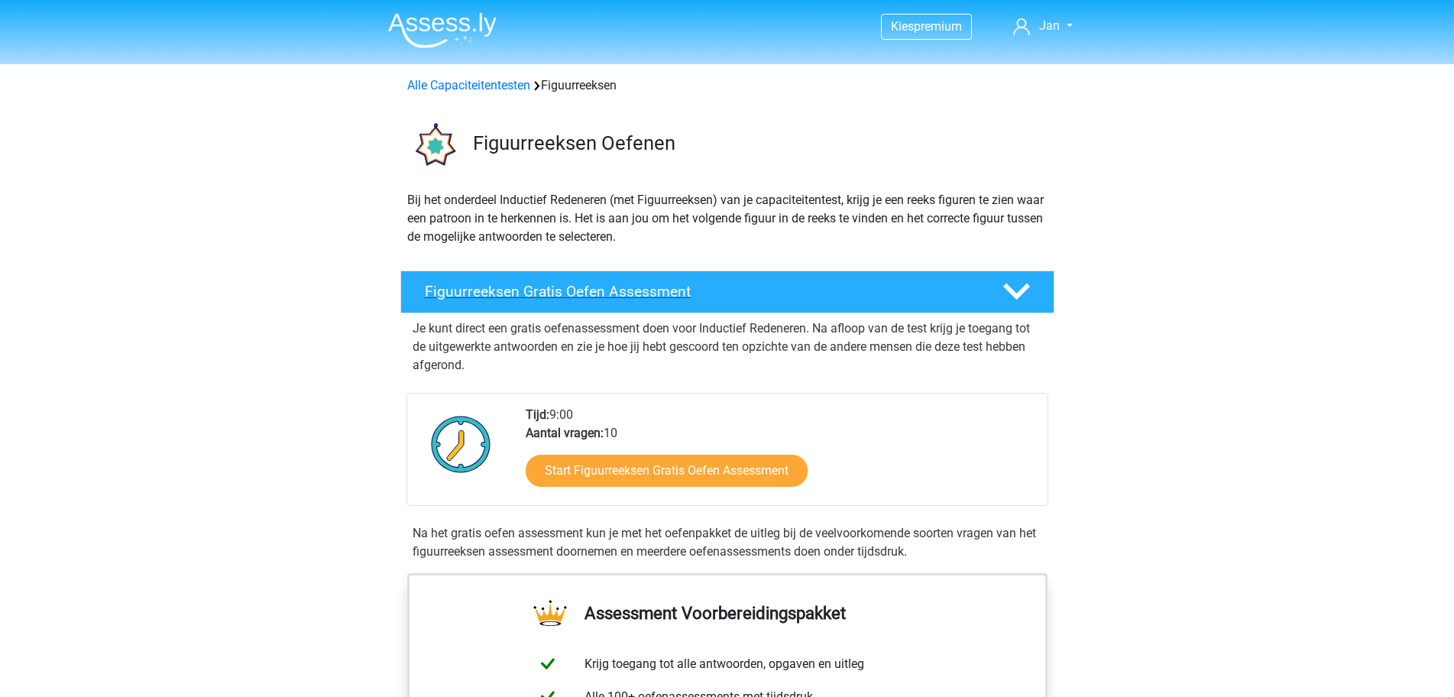
click at [534, 291] on h4 "Figuurreeksen Gratis Oefen Assessment" at bounding box center [701, 292] width 553 height 18
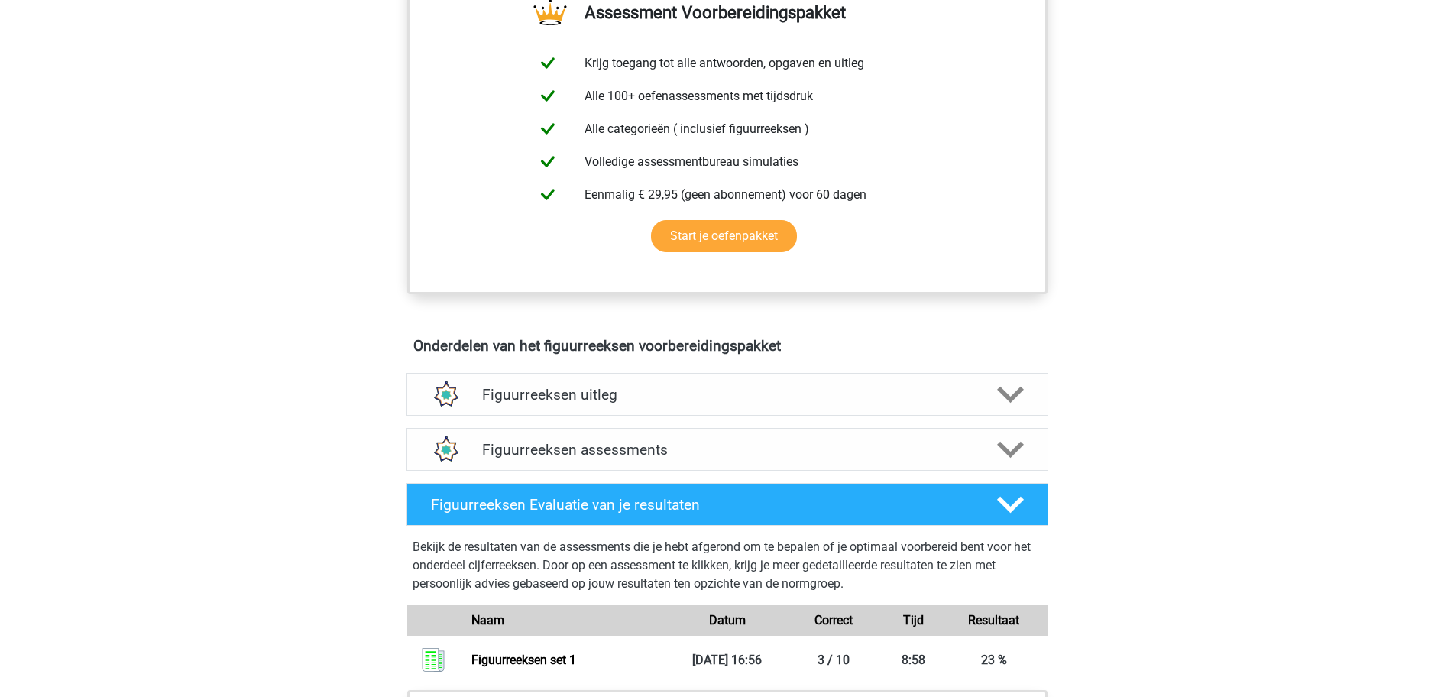
scroll to position [382, 0]
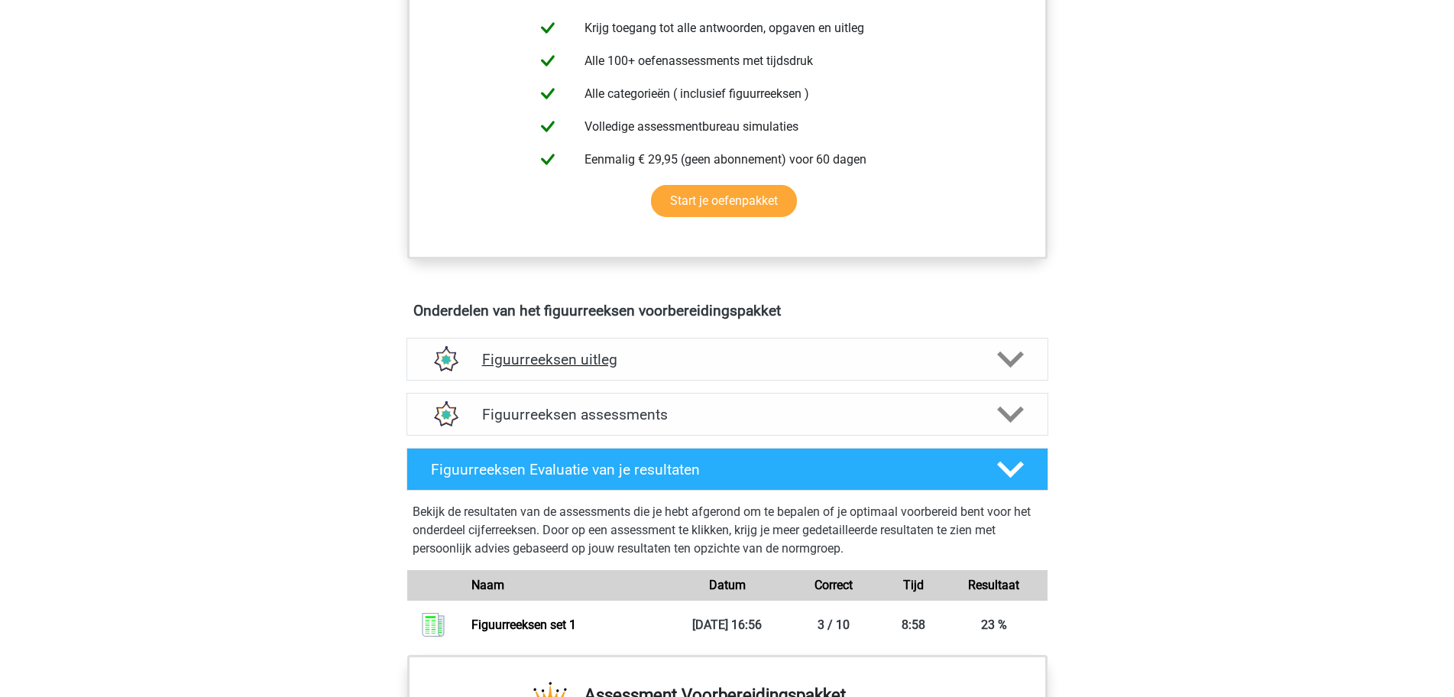
click at [586, 357] on h4 "Figuurreeksen uitleg" at bounding box center [727, 360] width 490 height 18
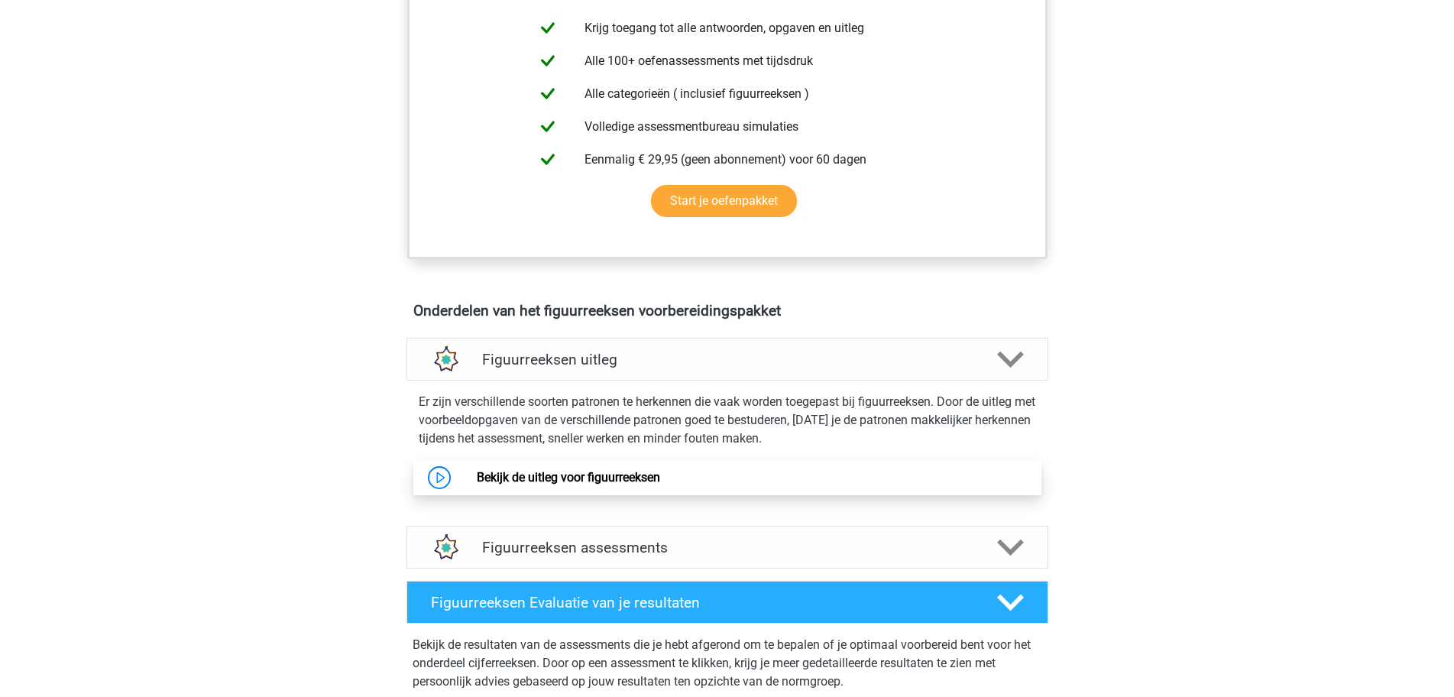
click at [607, 472] on link "Bekijk de uitleg voor figuurreeksen" at bounding box center [568, 477] width 183 height 15
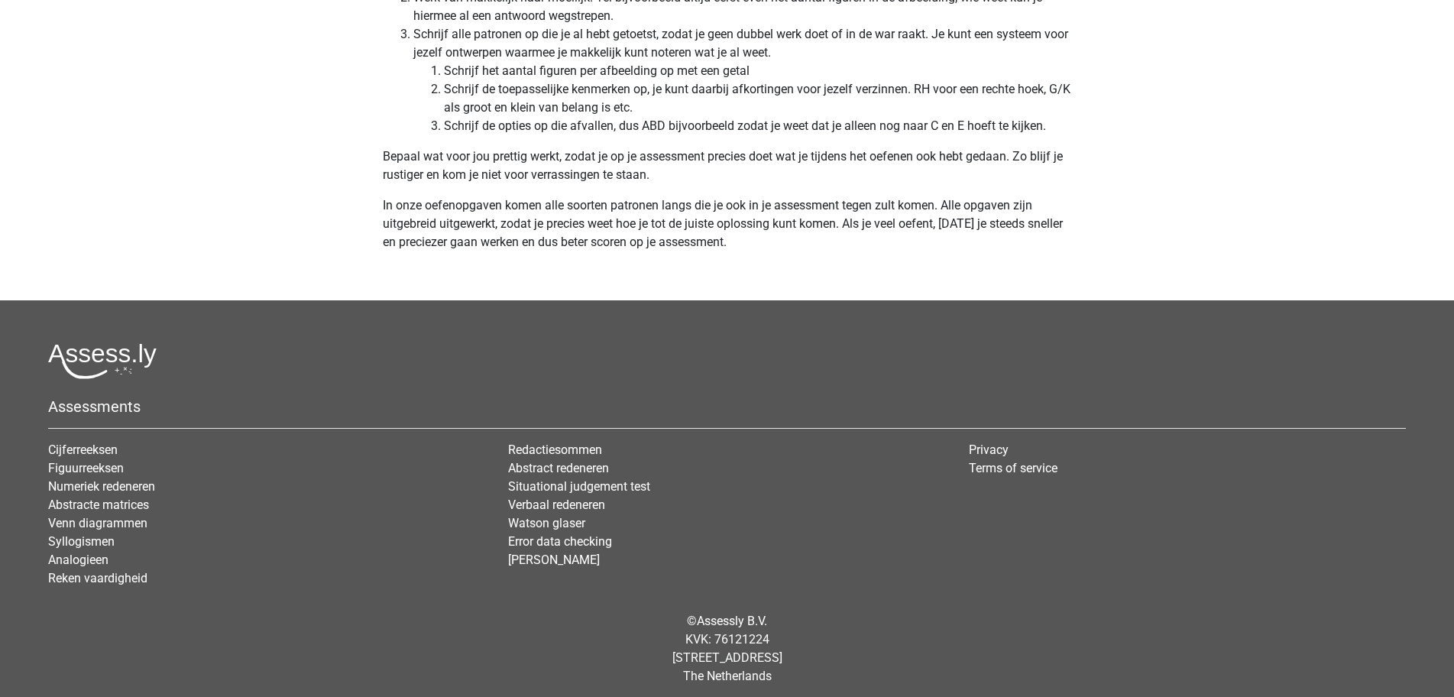
scroll to position [4722, 0]
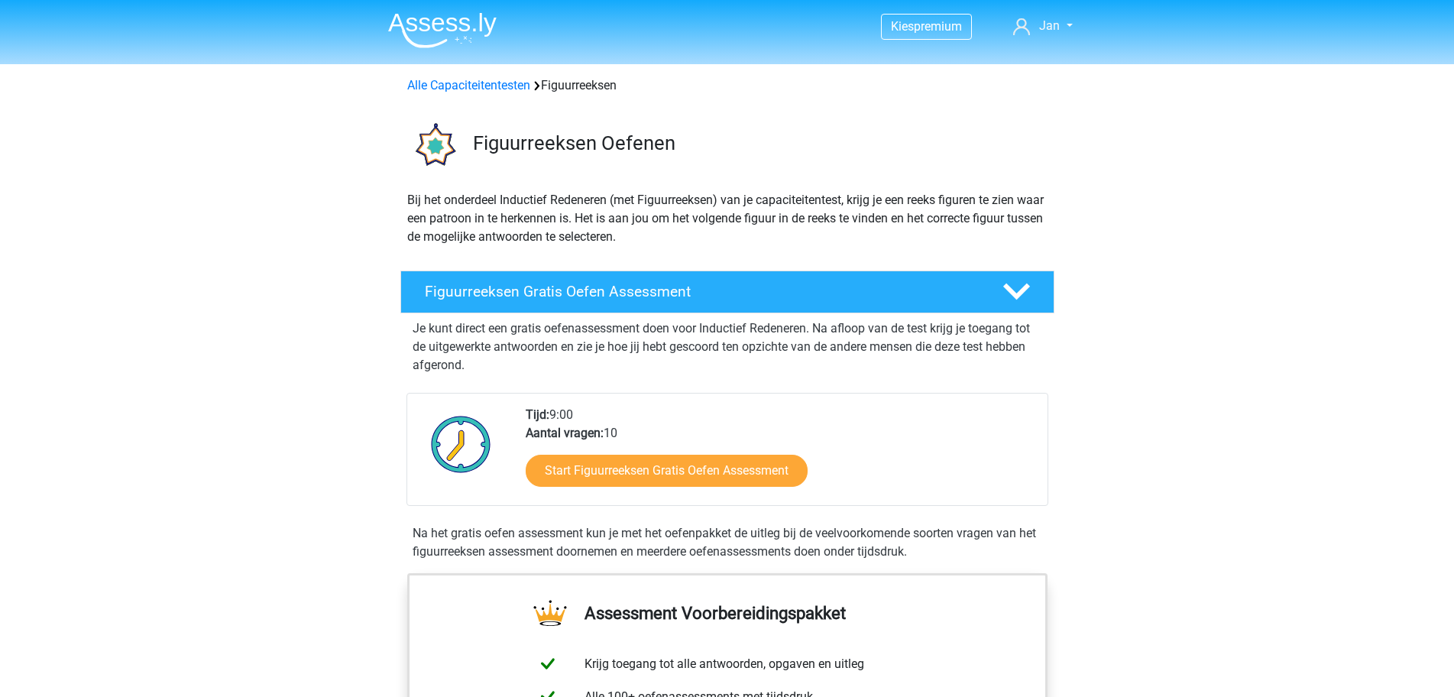
scroll to position [382, 0]
